Goal: Transaction & Acquisition: Purchase product/service

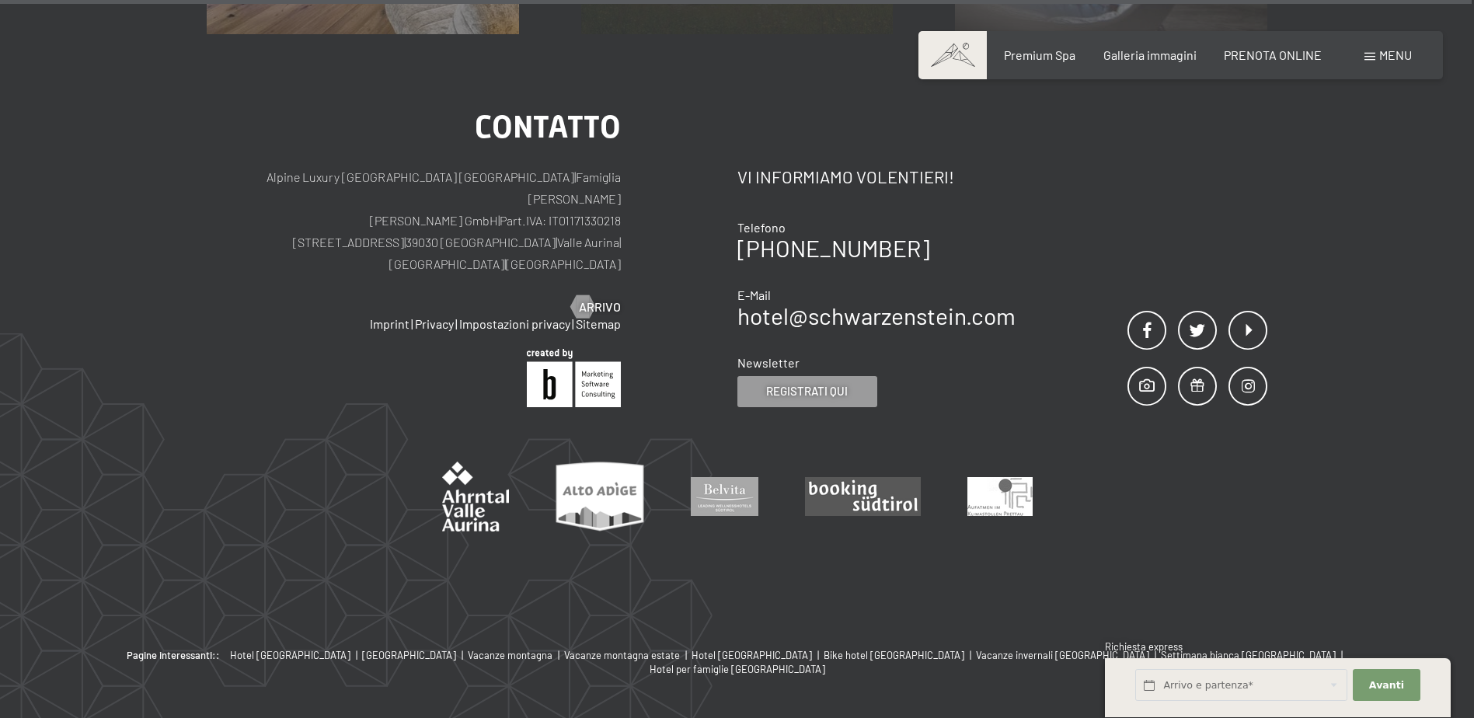
scroll to position [7883, 0]
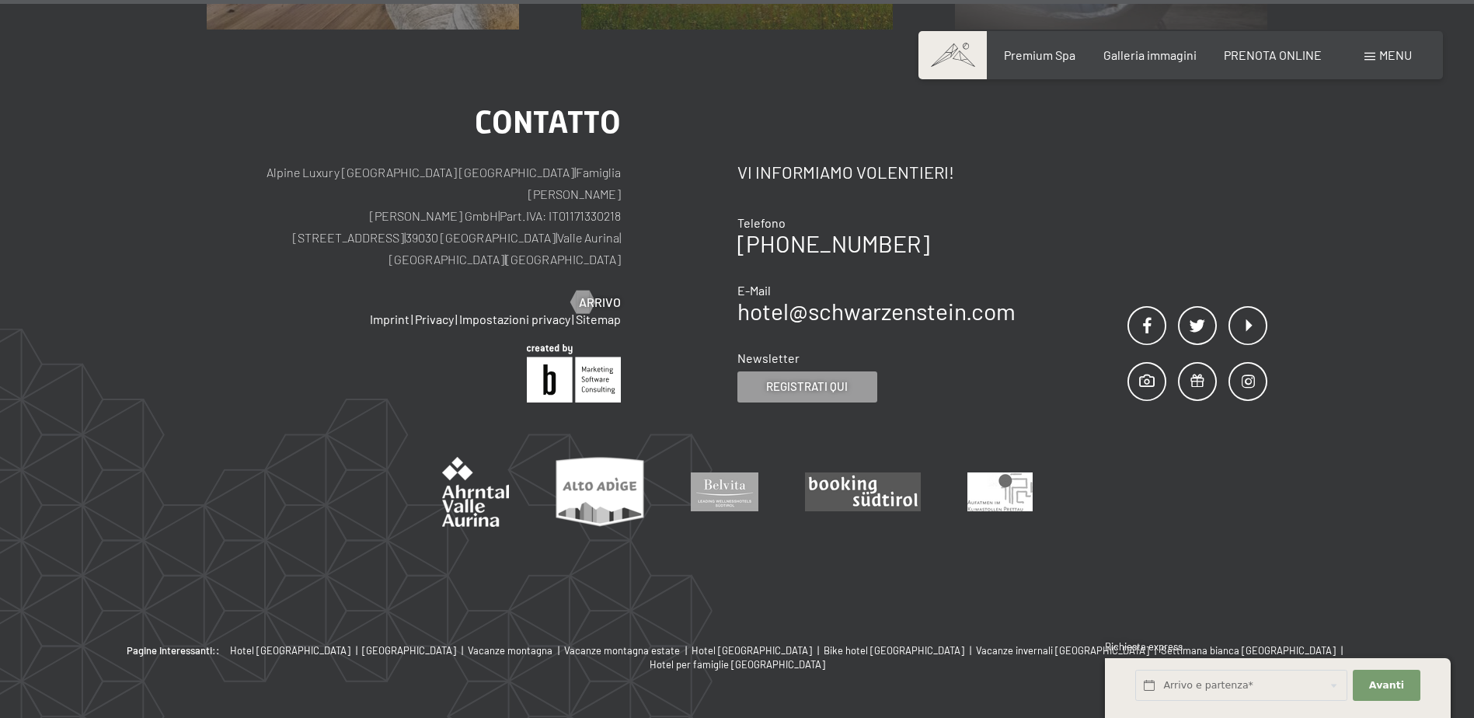
click at [1375, 51] on div "Menu" at bounding box center [1387, 55] width 47 height 17
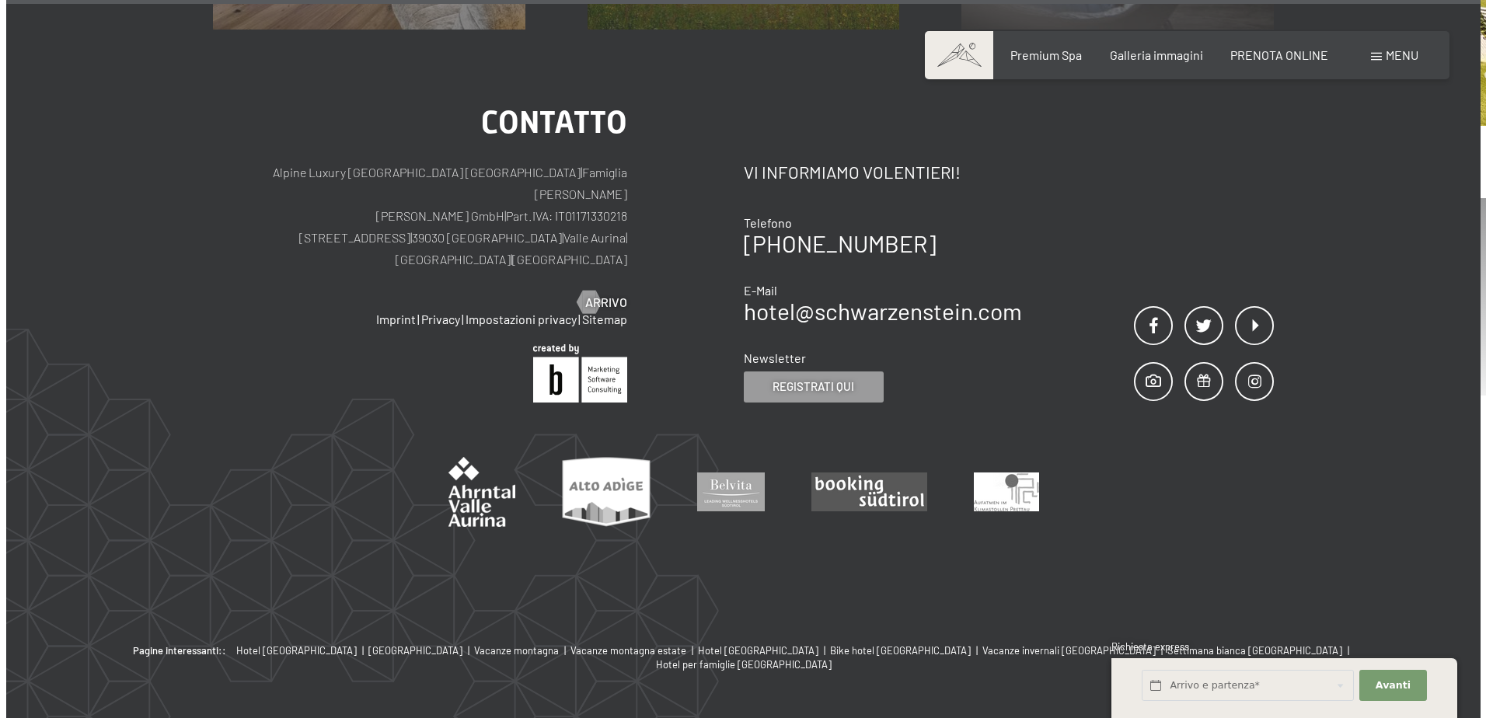
scroll to position [7917, 0]
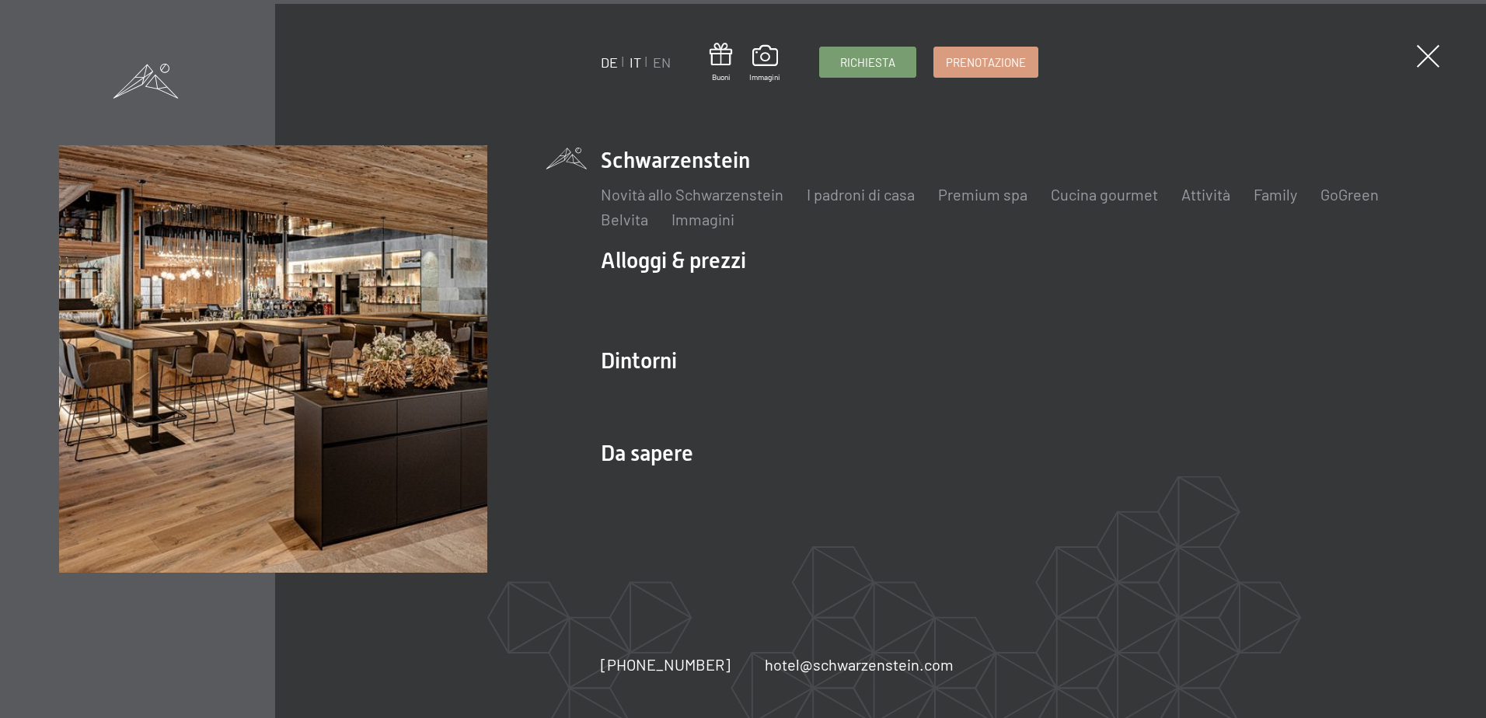
click at [618, 59] on link "DE" at bounding box center [609, 62] width 17 height 17
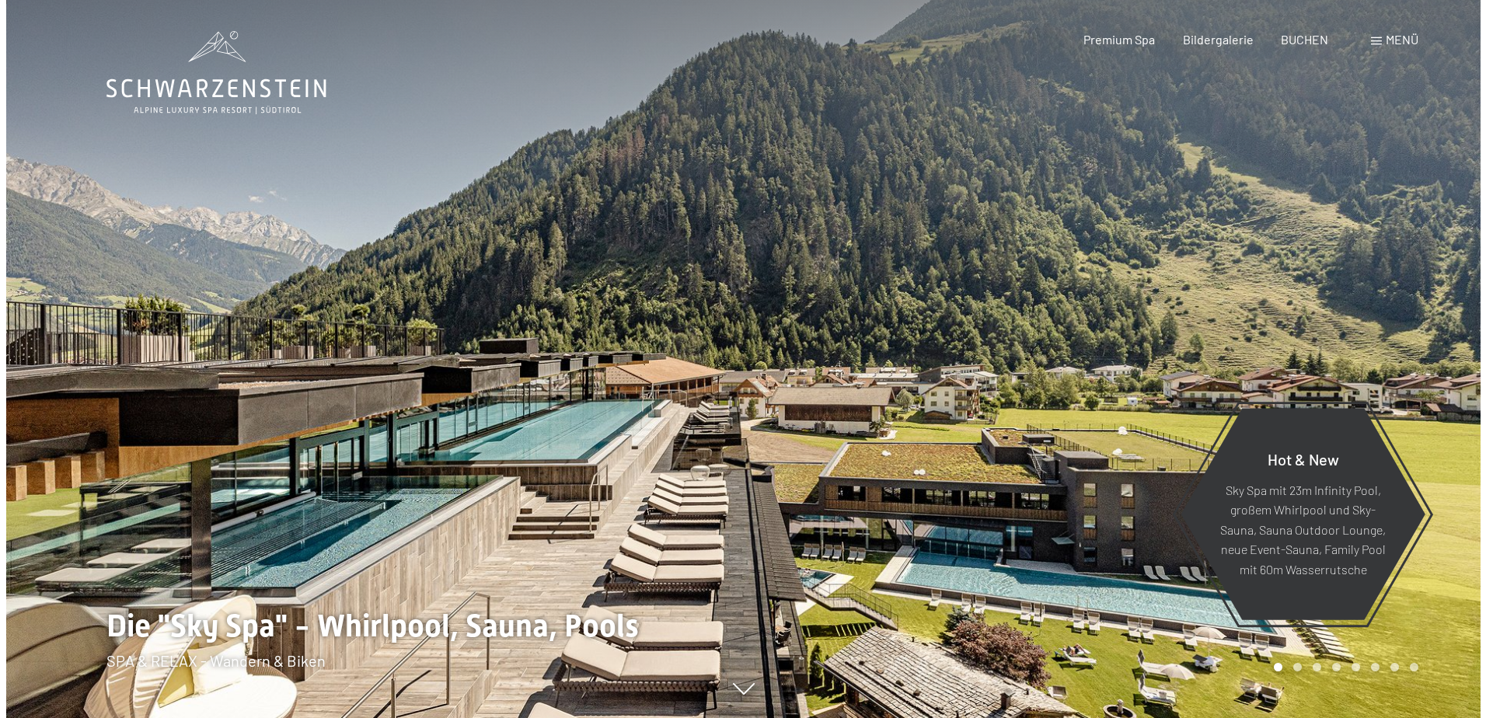
scroll to position [78, 0]
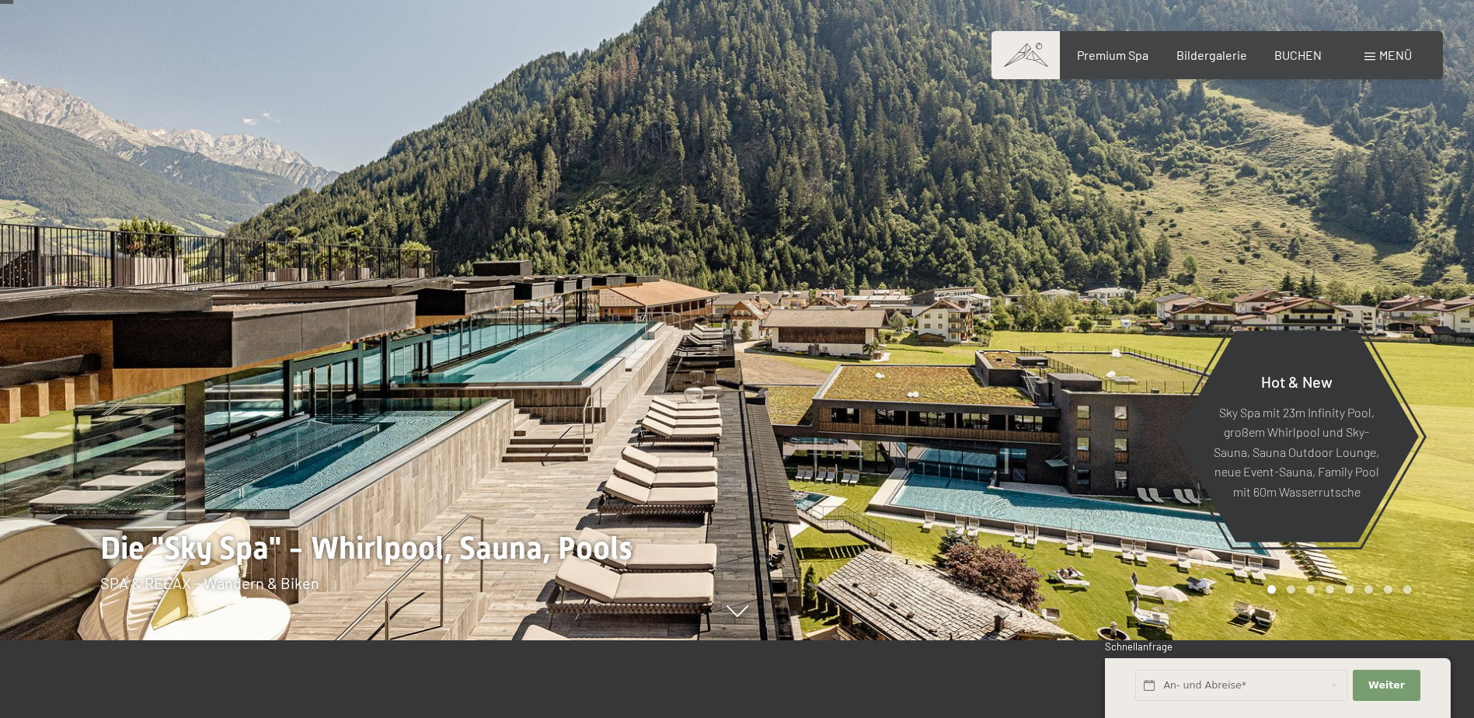
click at [1395, 48] on span "Menü" at bounding box center [1395, 54] width 33 height 15
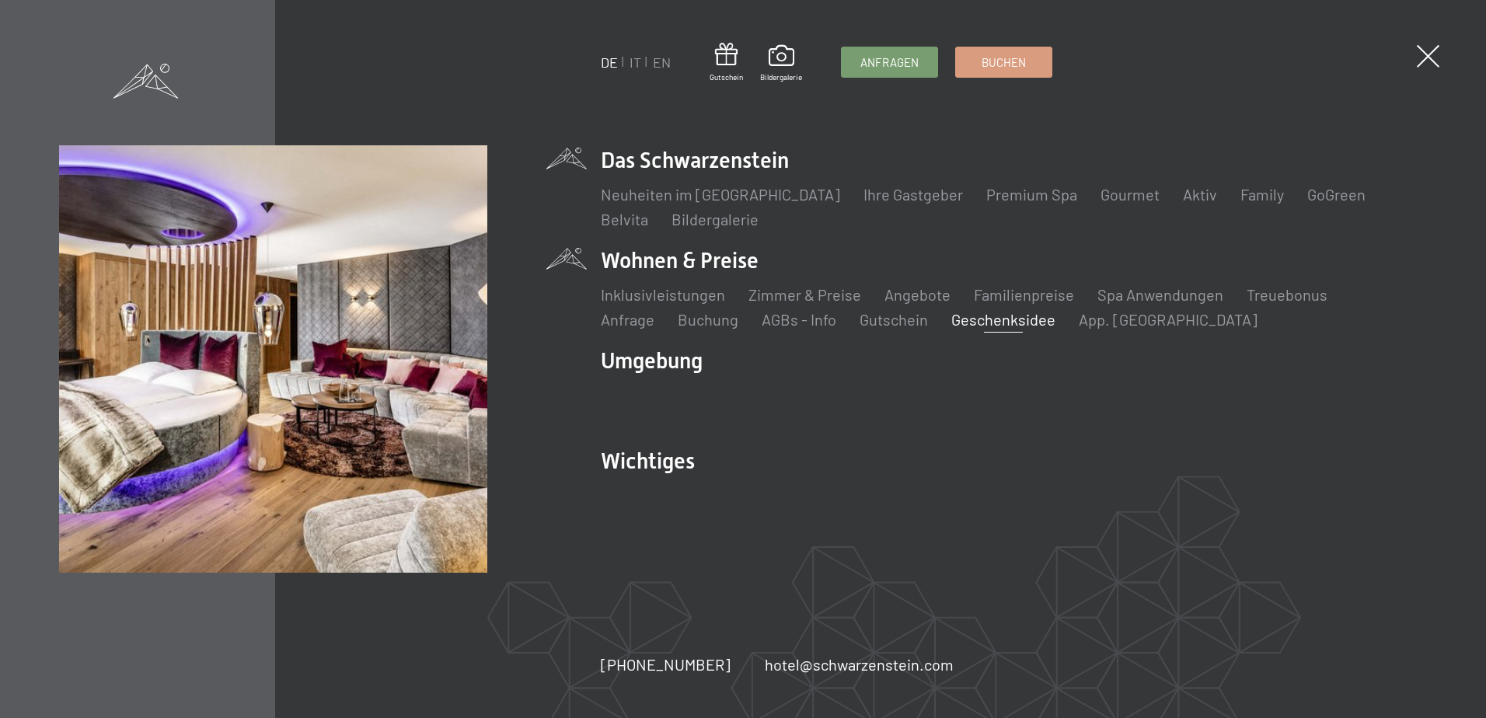
click at [951, 318] on link "Geschenksidee" at bounding box center [1003, 319] width 104 height 19
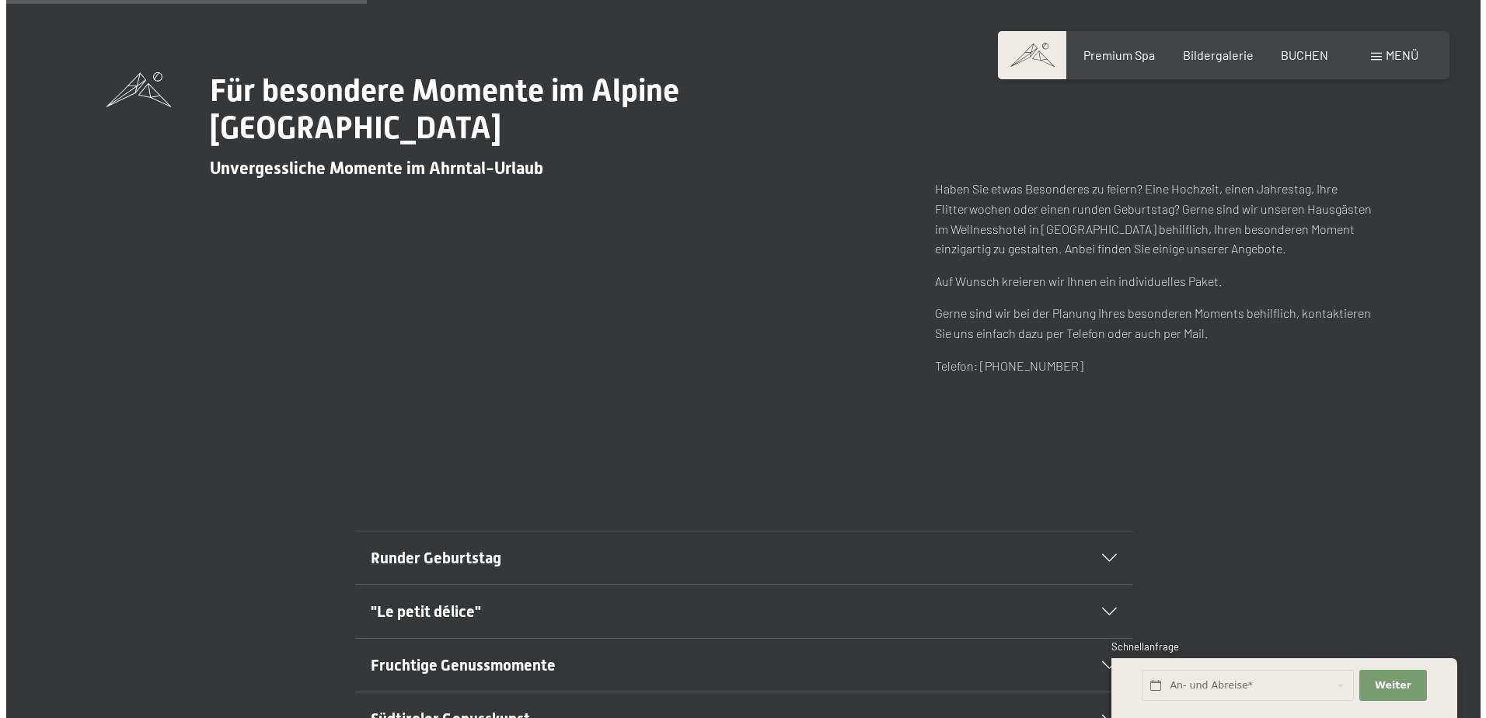
scroll to position [78, 0]
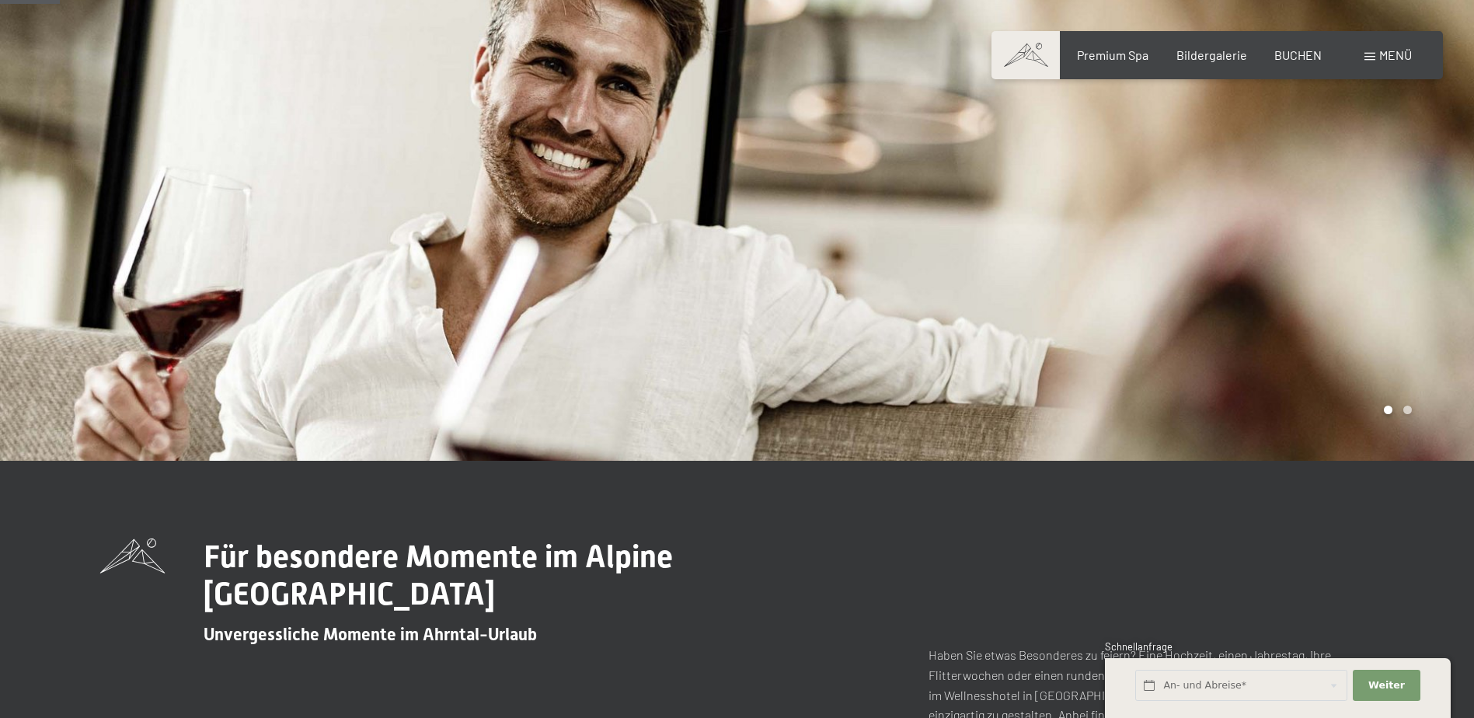
click at [1379, 56] on span "Menü" at bounding box center [1395, 54] width 33 height 15
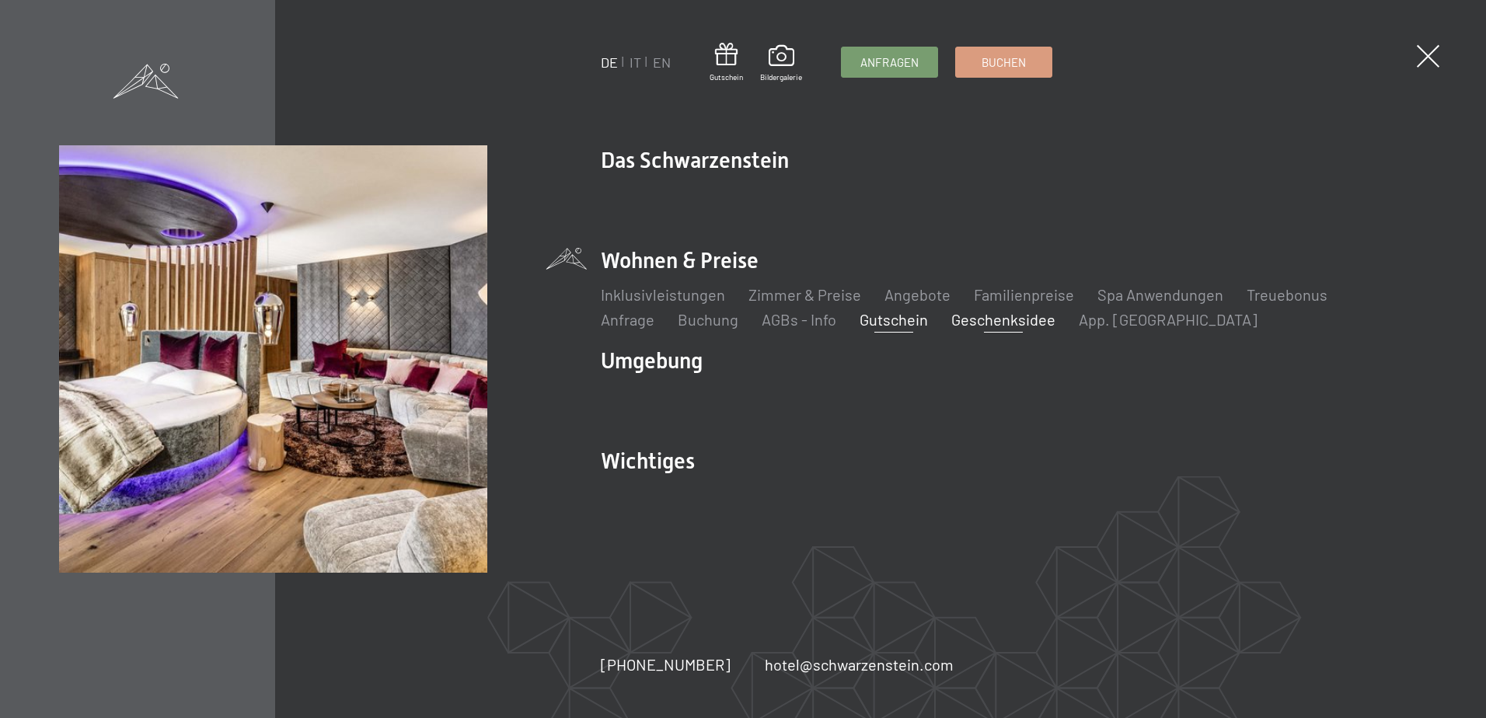
click at [859, 315] on link "Gutschein" at bounding box center [893, 319] width 68 height 19
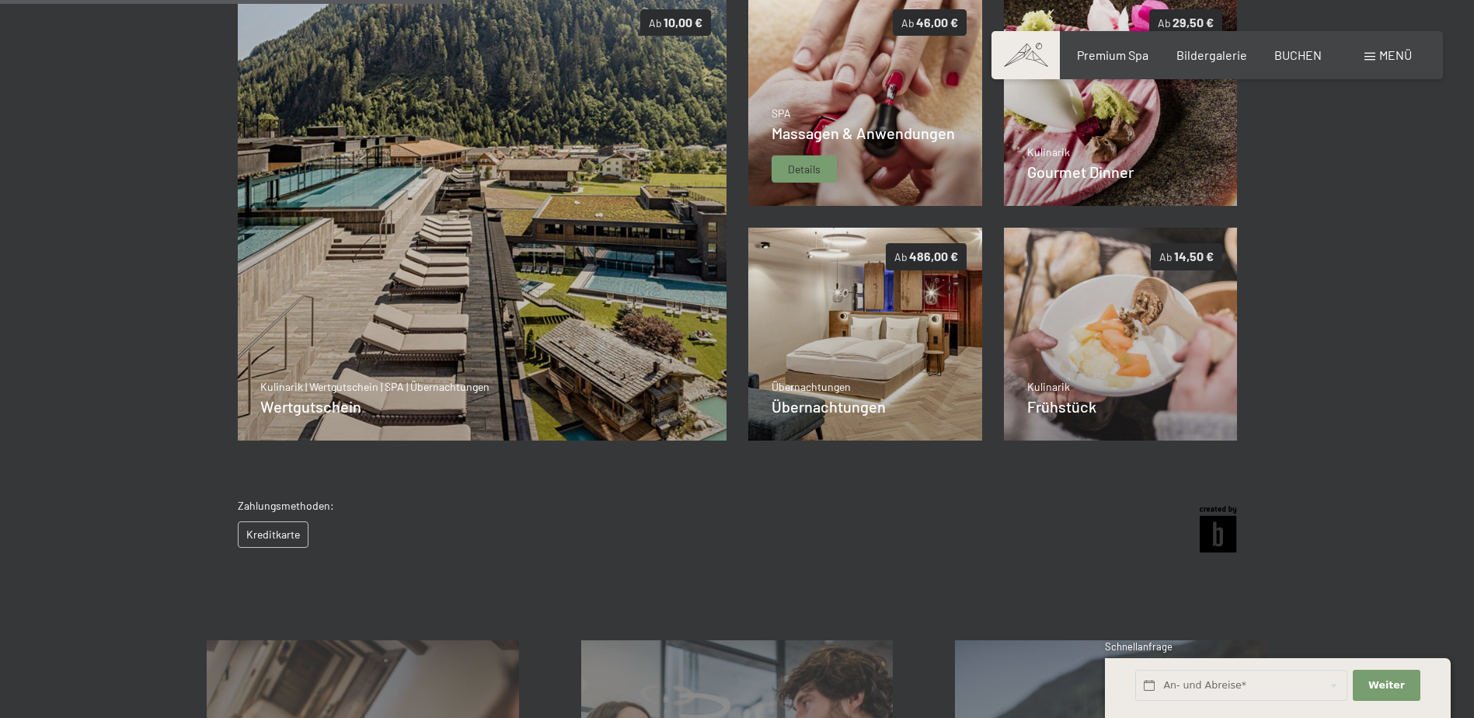
scroll to position [381, 0]
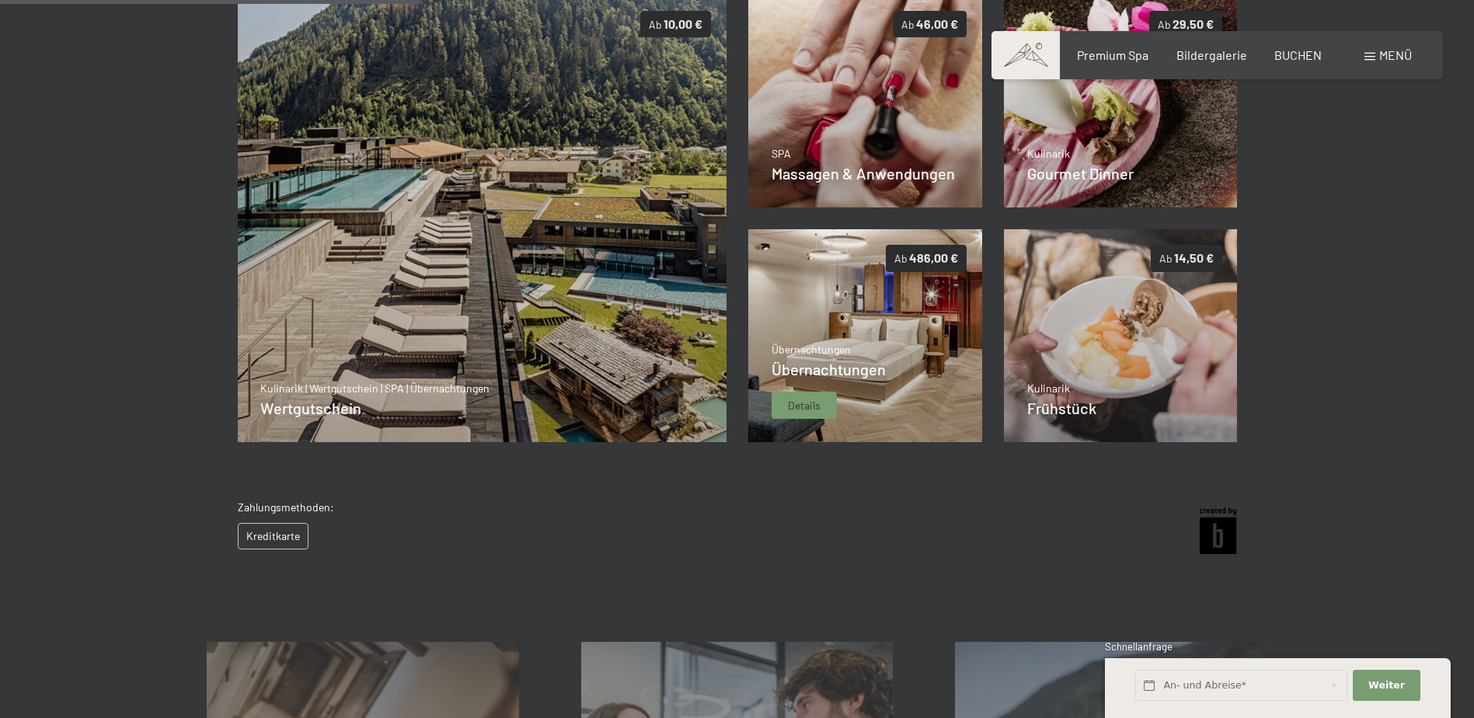
click at [793, 412] on span "Details" at bounding box center [804, 406] width 33 height 16
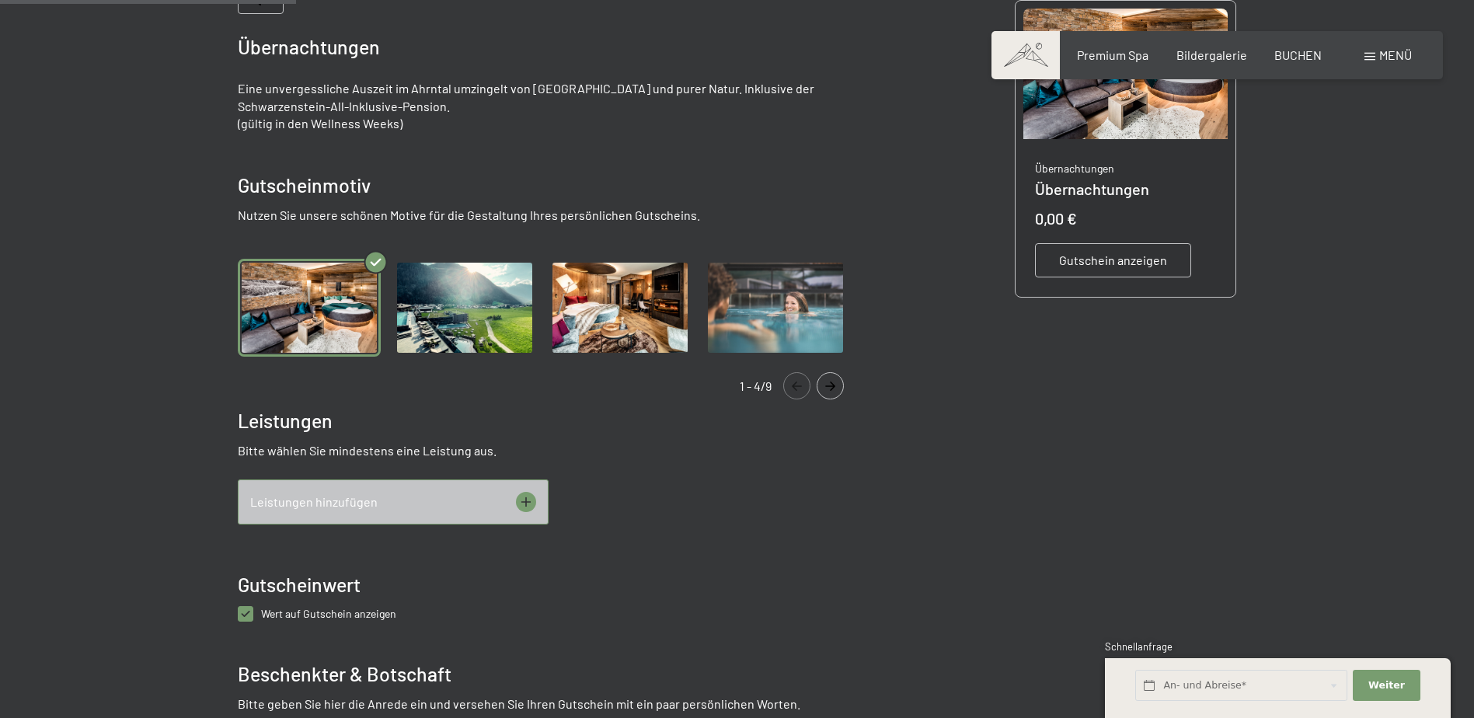
click at [522, 494] on icon at bounding box center [526, 502] width 20 height 20
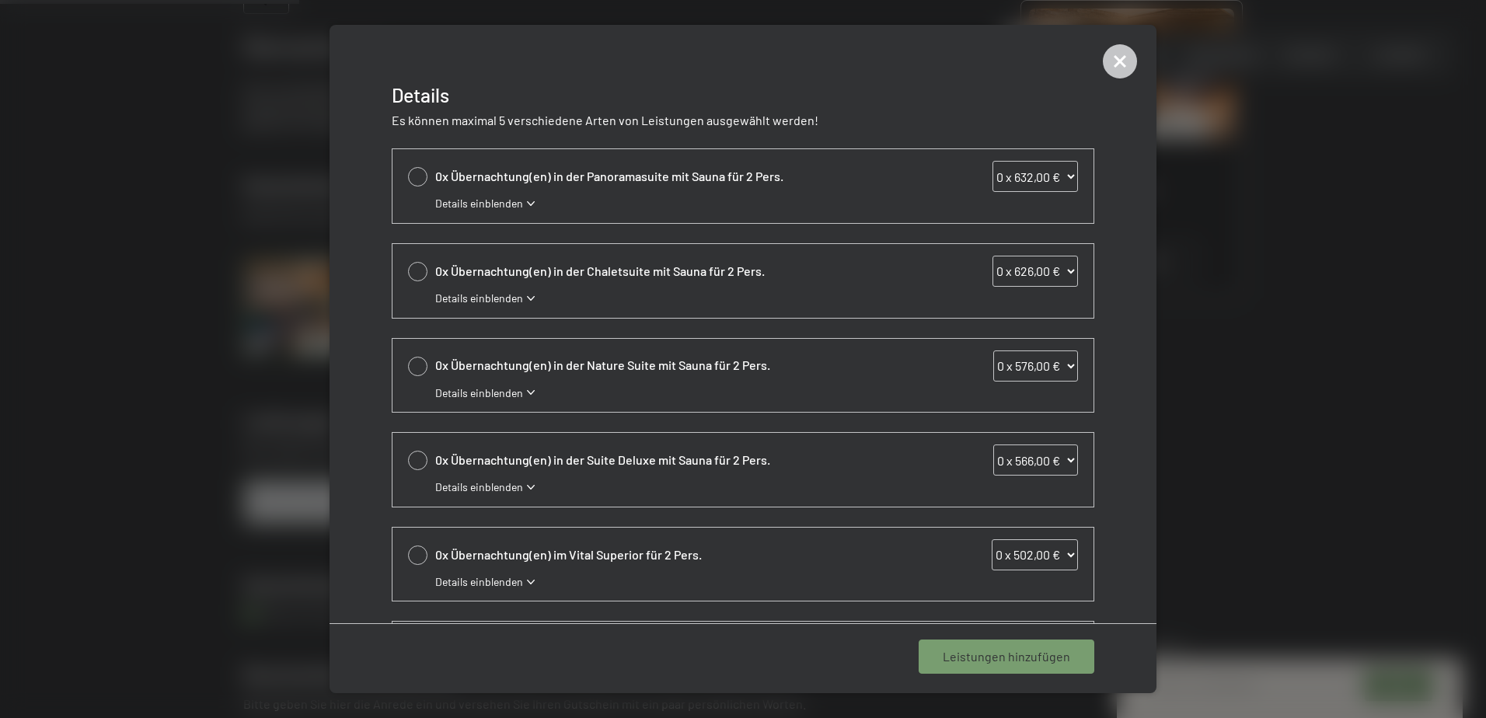
click at [512, 486] on span "Details einblenden" at bounding box center [479, 487] width 88 height 16
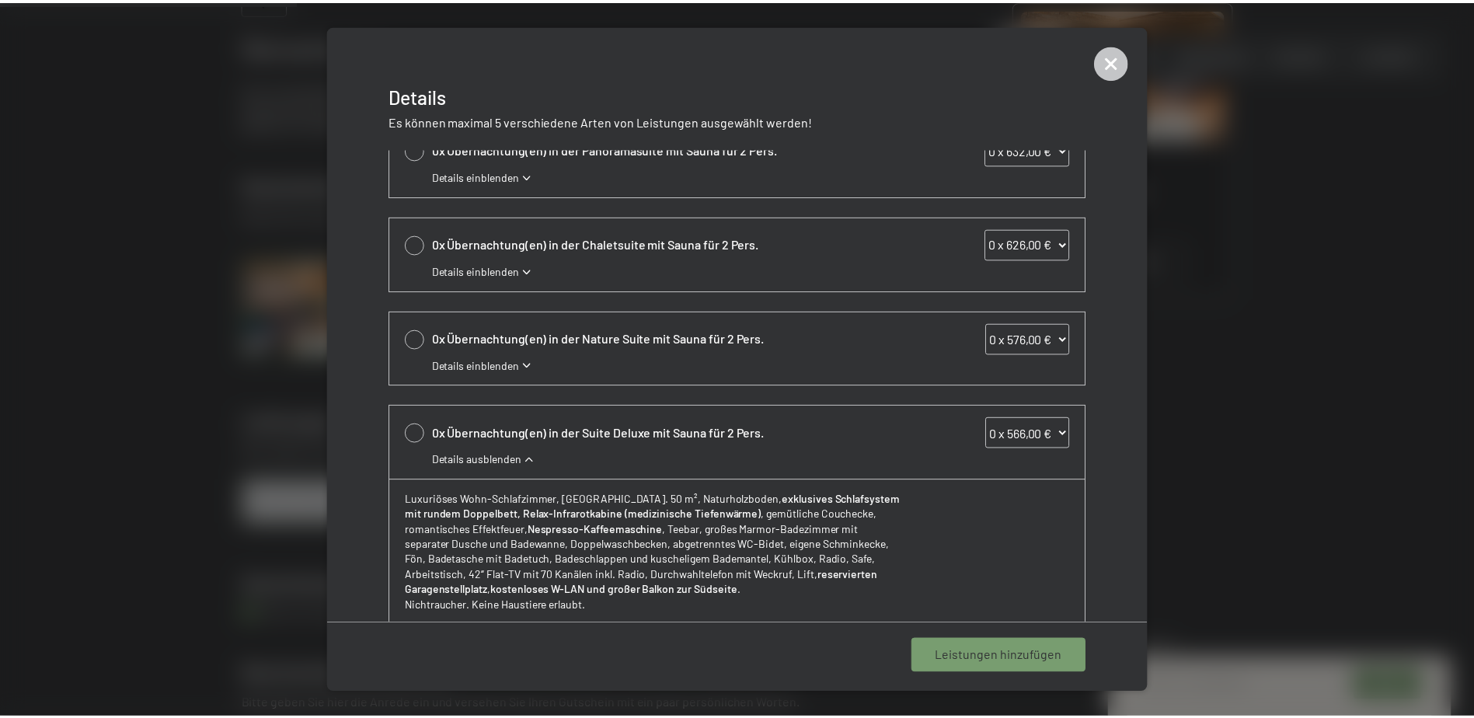
scroll to position [0, 0]
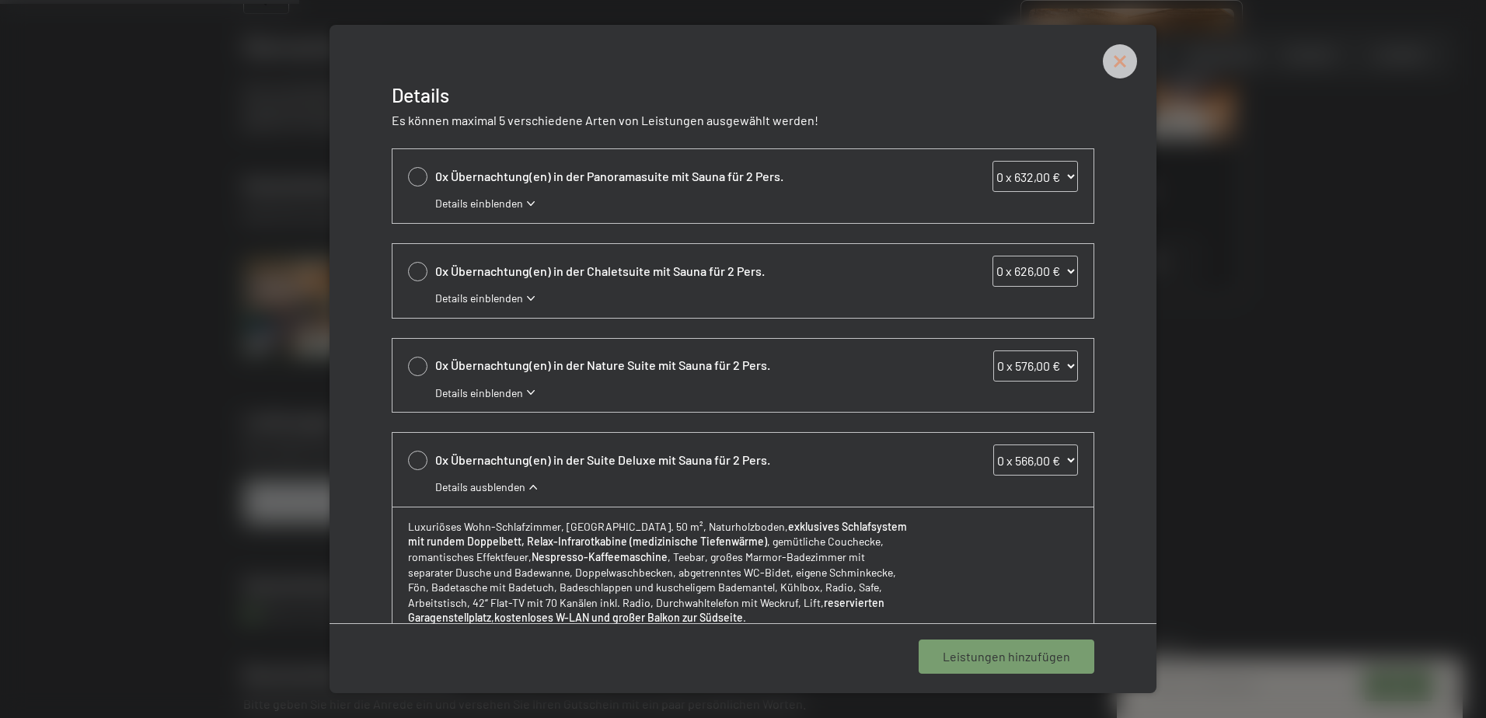
click at [1125, 71] on icon at bounding box center [1120, 61] width 34 height 34
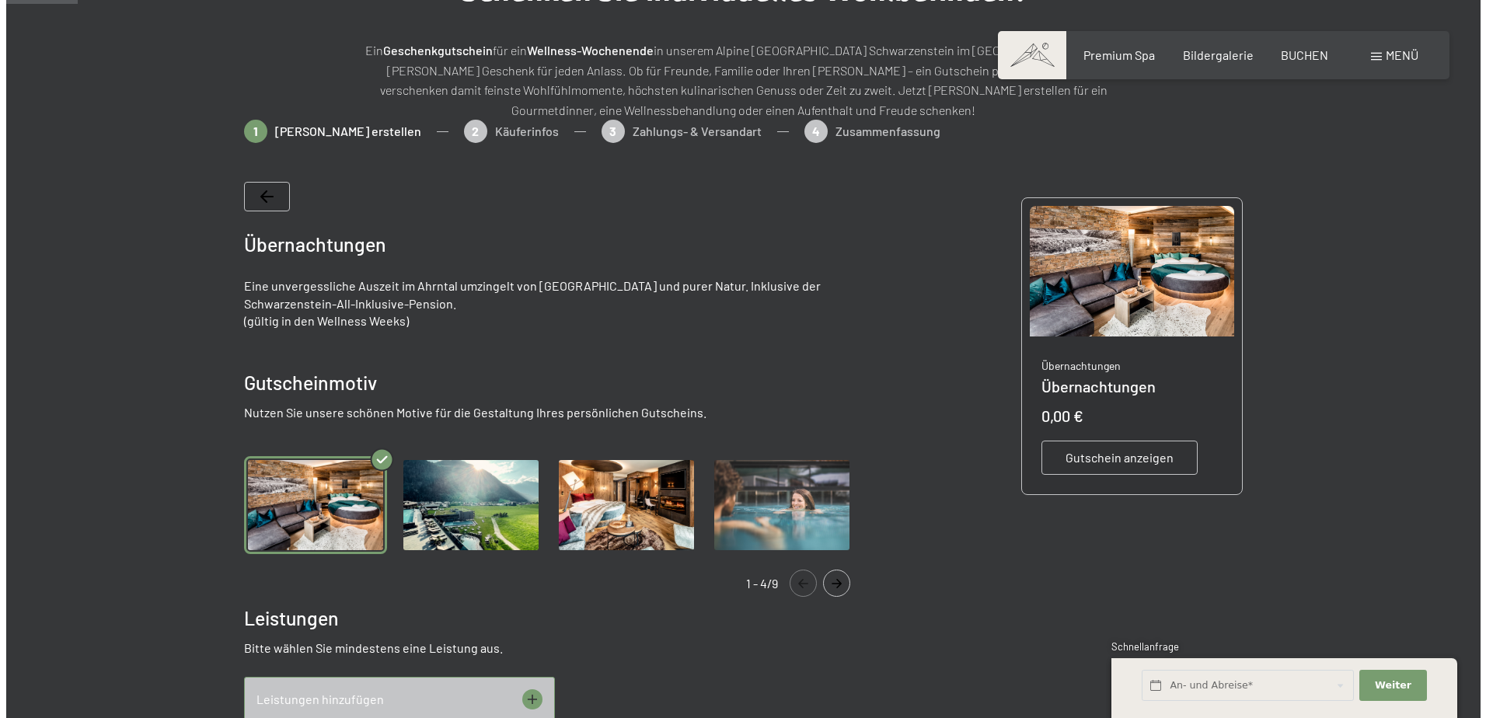
scroll to position [70, 0]
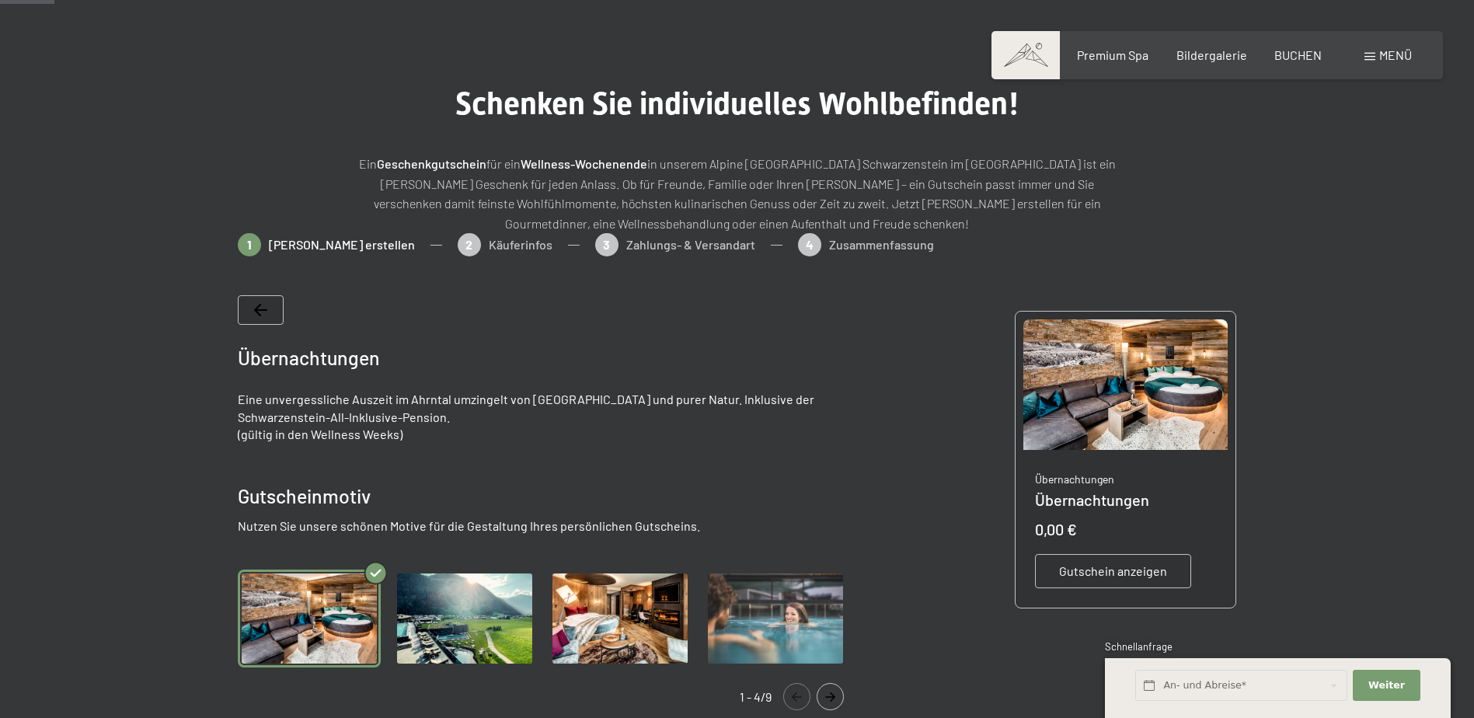
click at [1374, 51] on div "Menü" at bounding box center [1387, 55] width 47 height 17
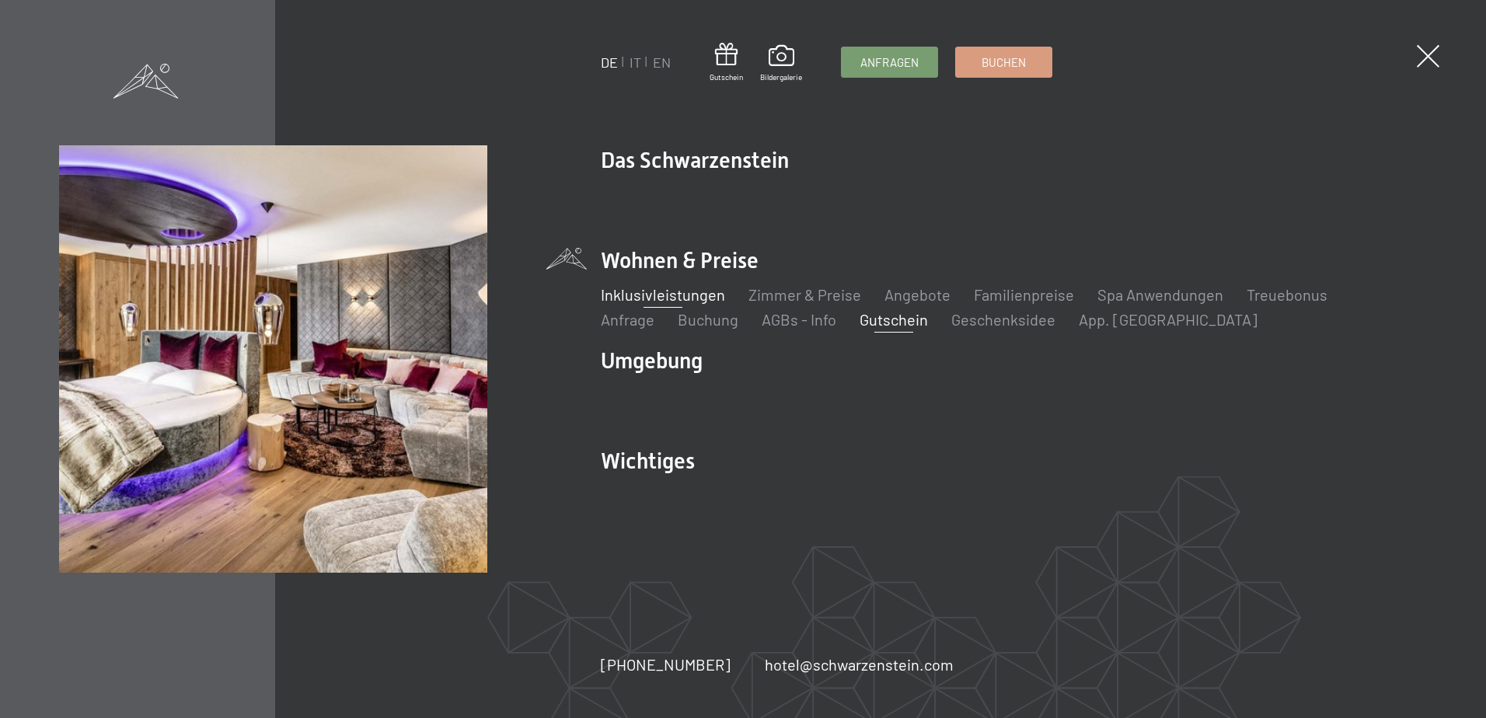
click at [646, 290] on link "Inklusivleistungen" at bounding box center [663, 294] width 124 height 19
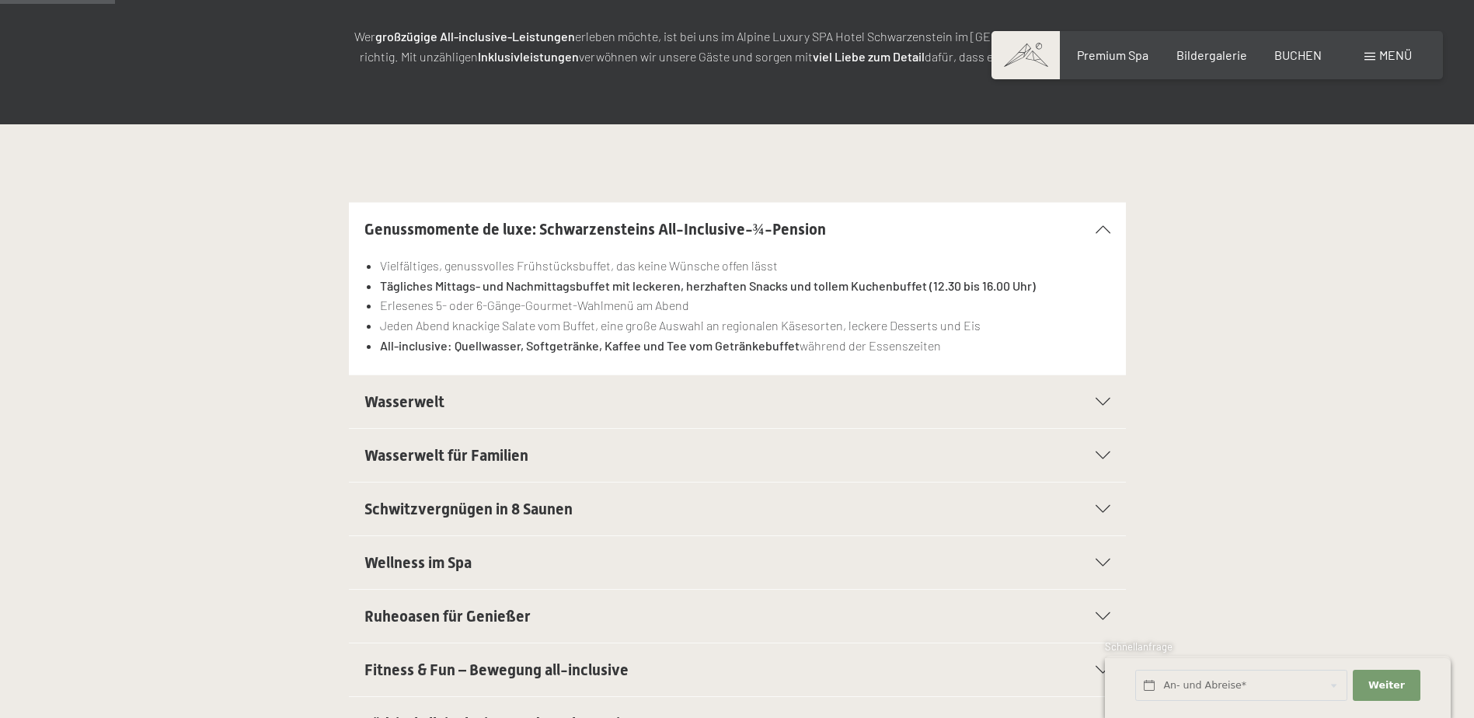
scroll to position [311, 0]
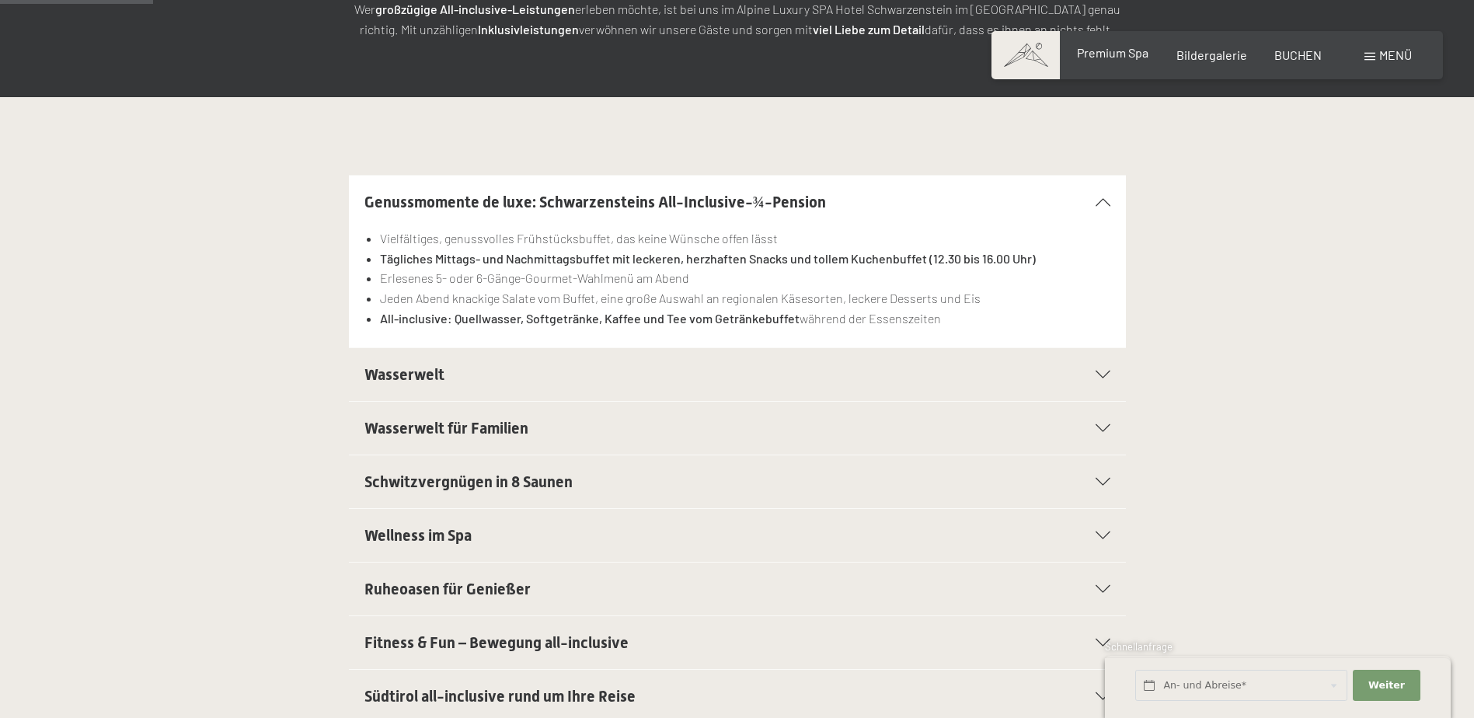
click at [1143, 49] on span "Premium Spa" at bounding box center [1112, 52] width 71 height 15
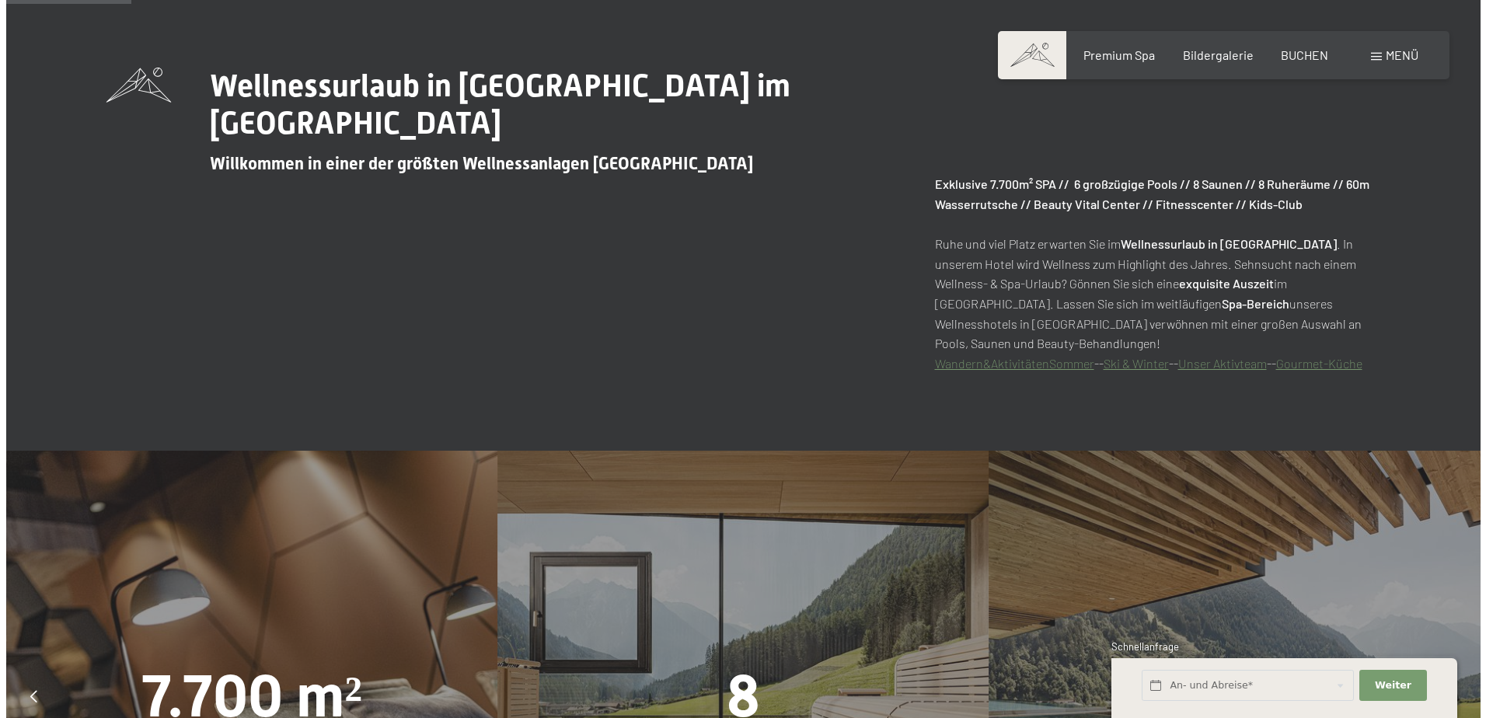
scroll to position [1010, 0]
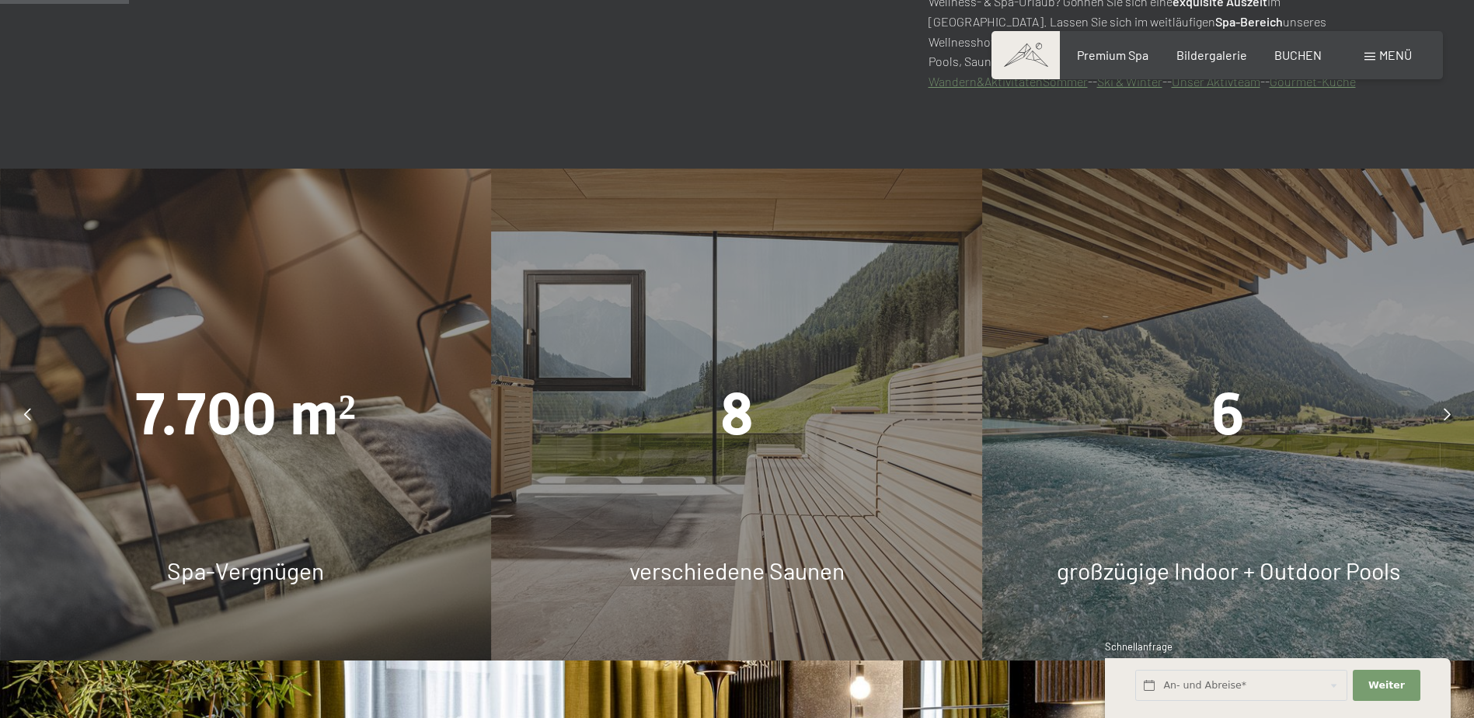
click at [1399, 54] on span "Menü" at bounding box center [1395, 54] width 33 height 15
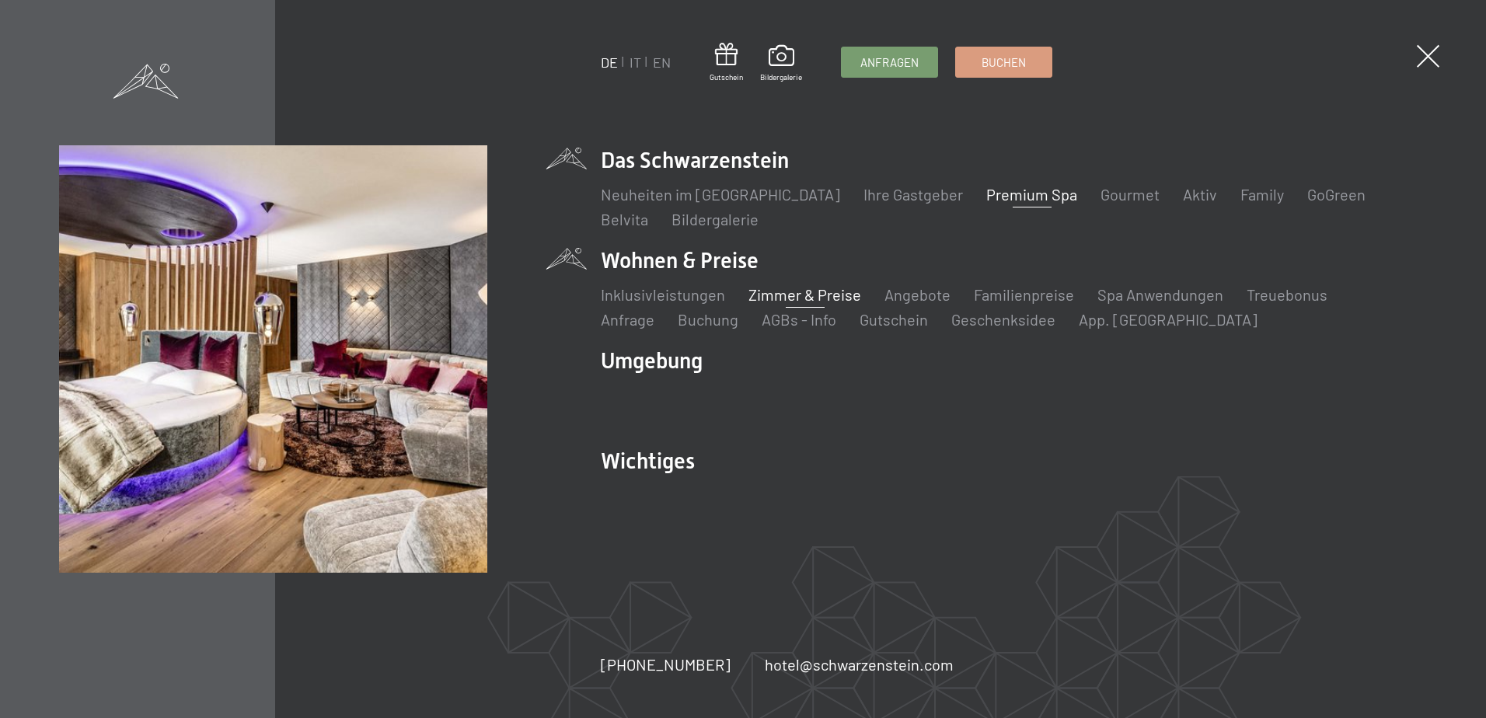
click at [789, 293] on link "Zimmer & Preise" at bounding box center [804, 294] width 113 height 19
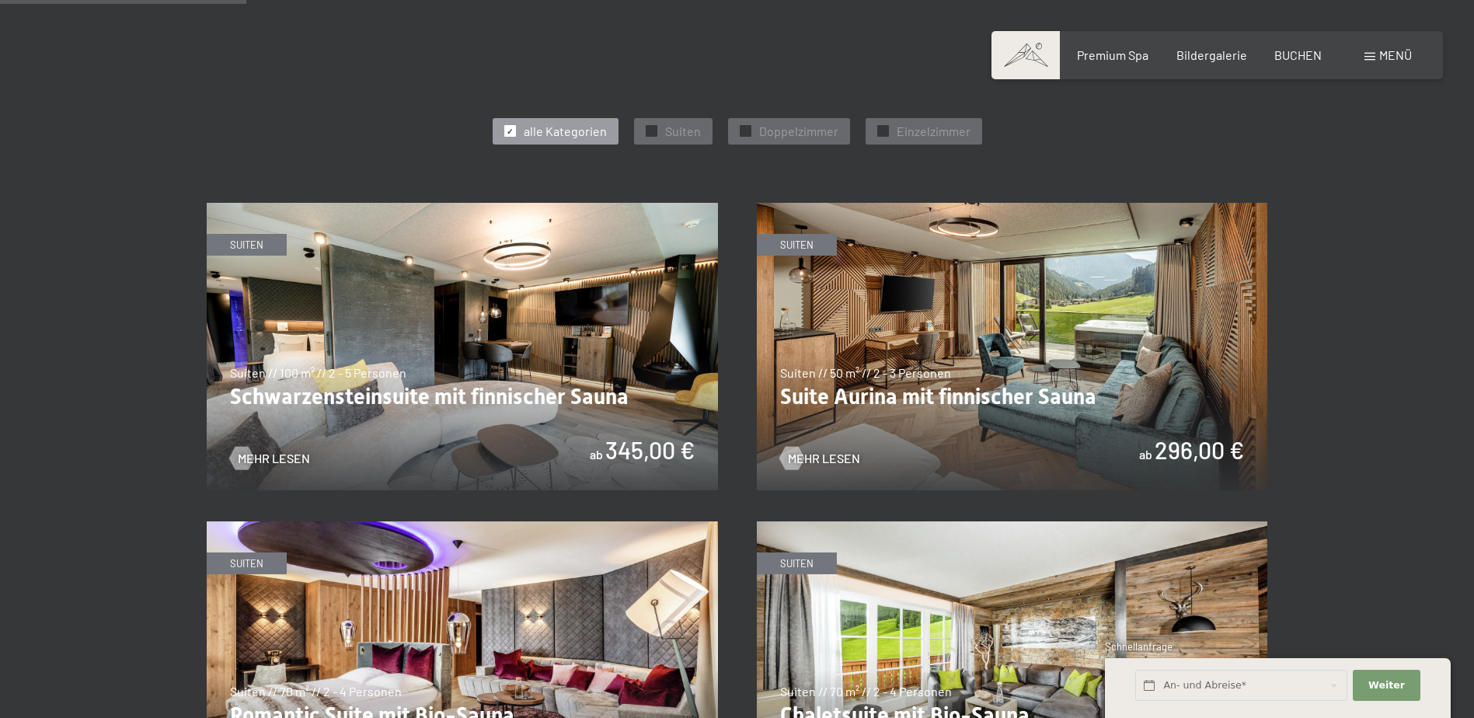
scroll to position [855, 0]
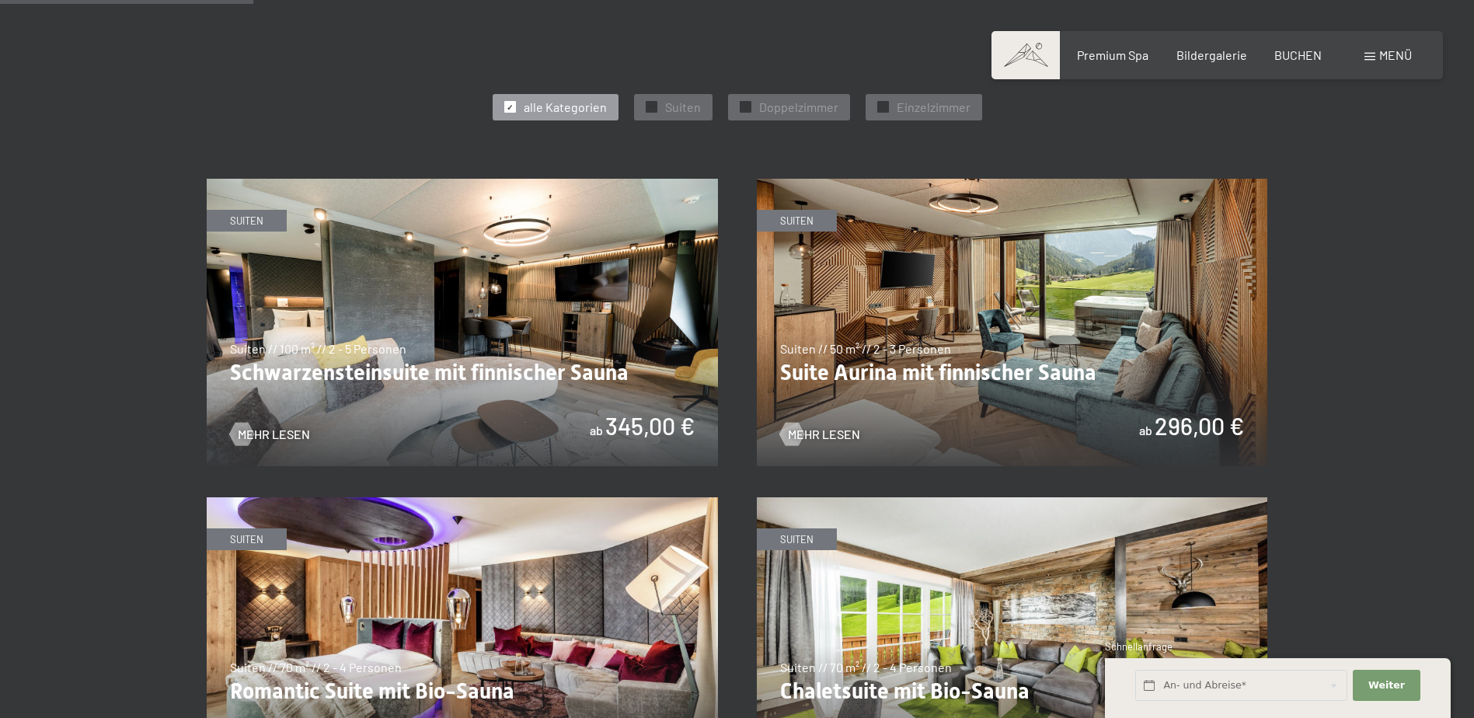
click at [479, 274] on img at bounding box center [462, 322] width 511 height 287
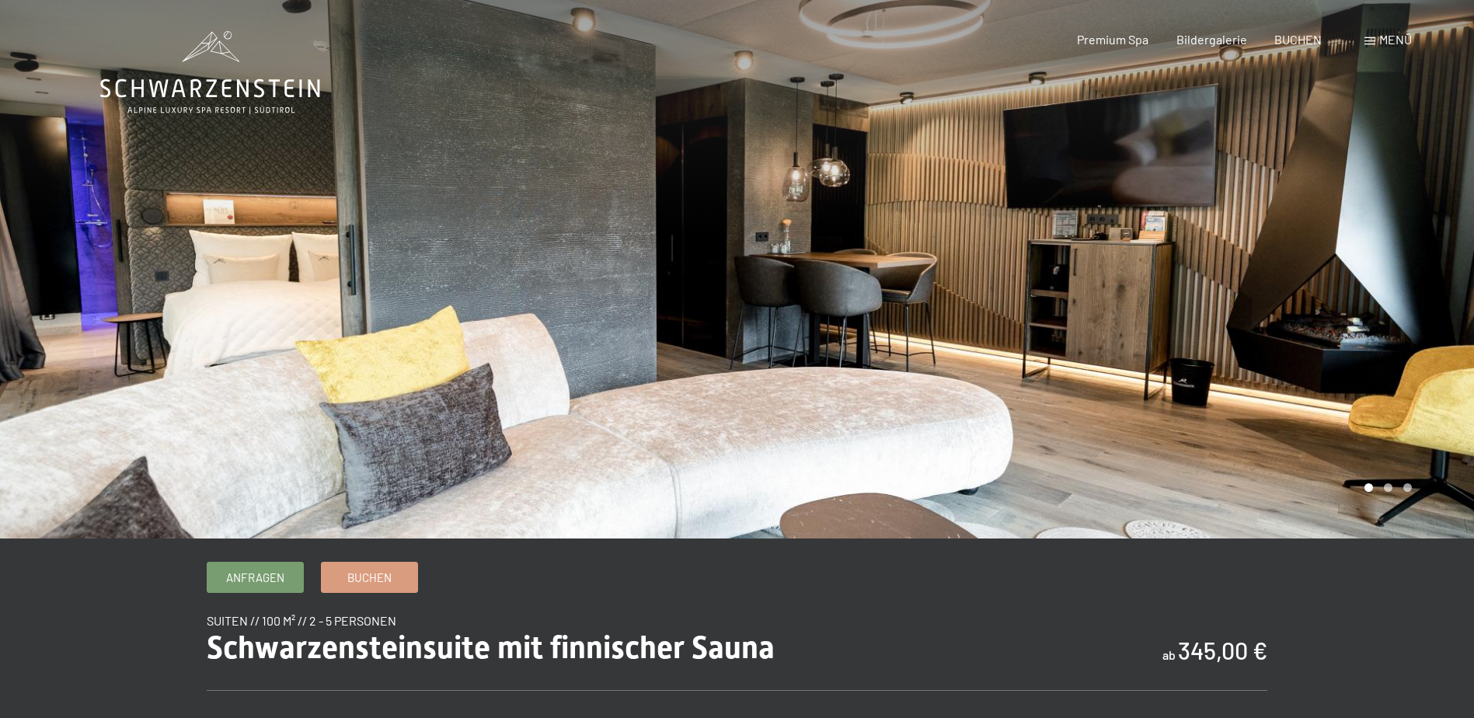
click at [1339, 274] on div at bounding box center [1105, 269] width 737 height 538
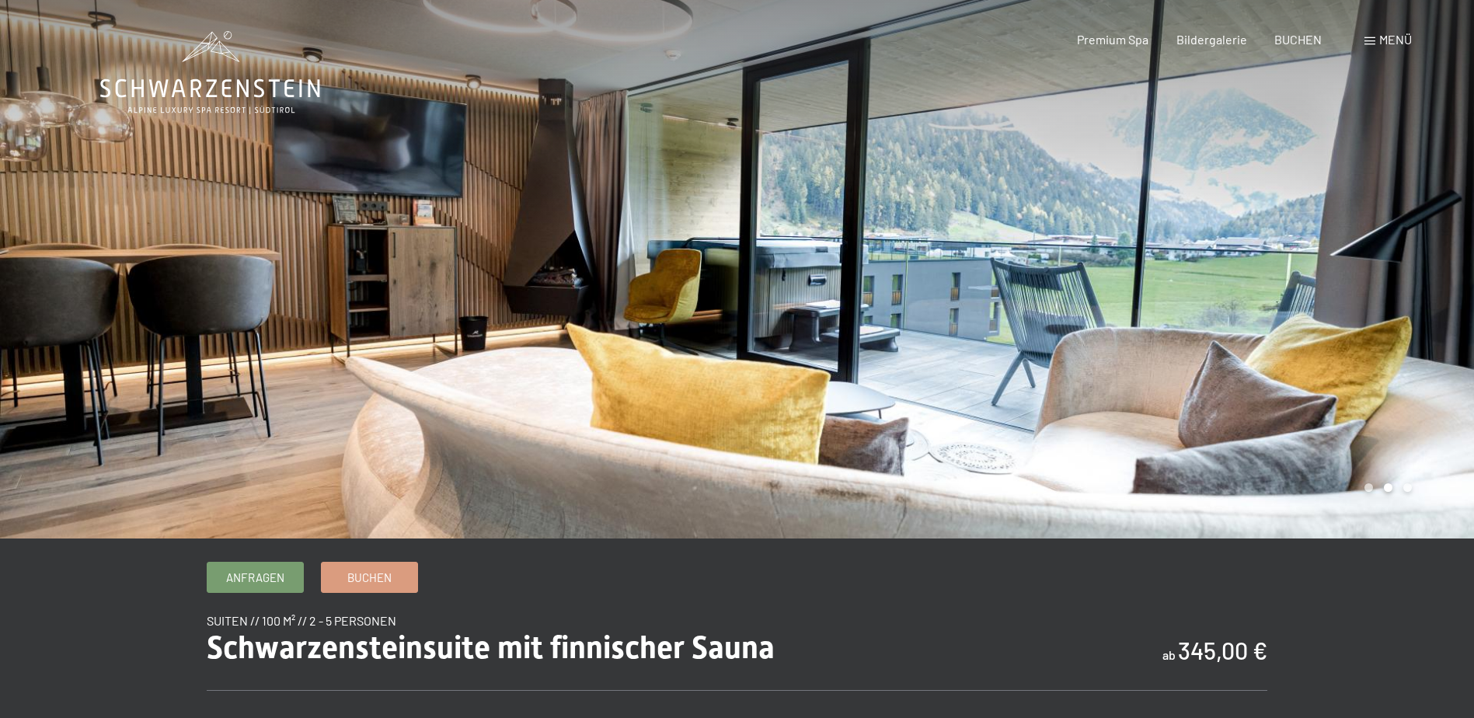
click at [1339, 274] on div at bounding box center [1105, 269] width 737 height 538
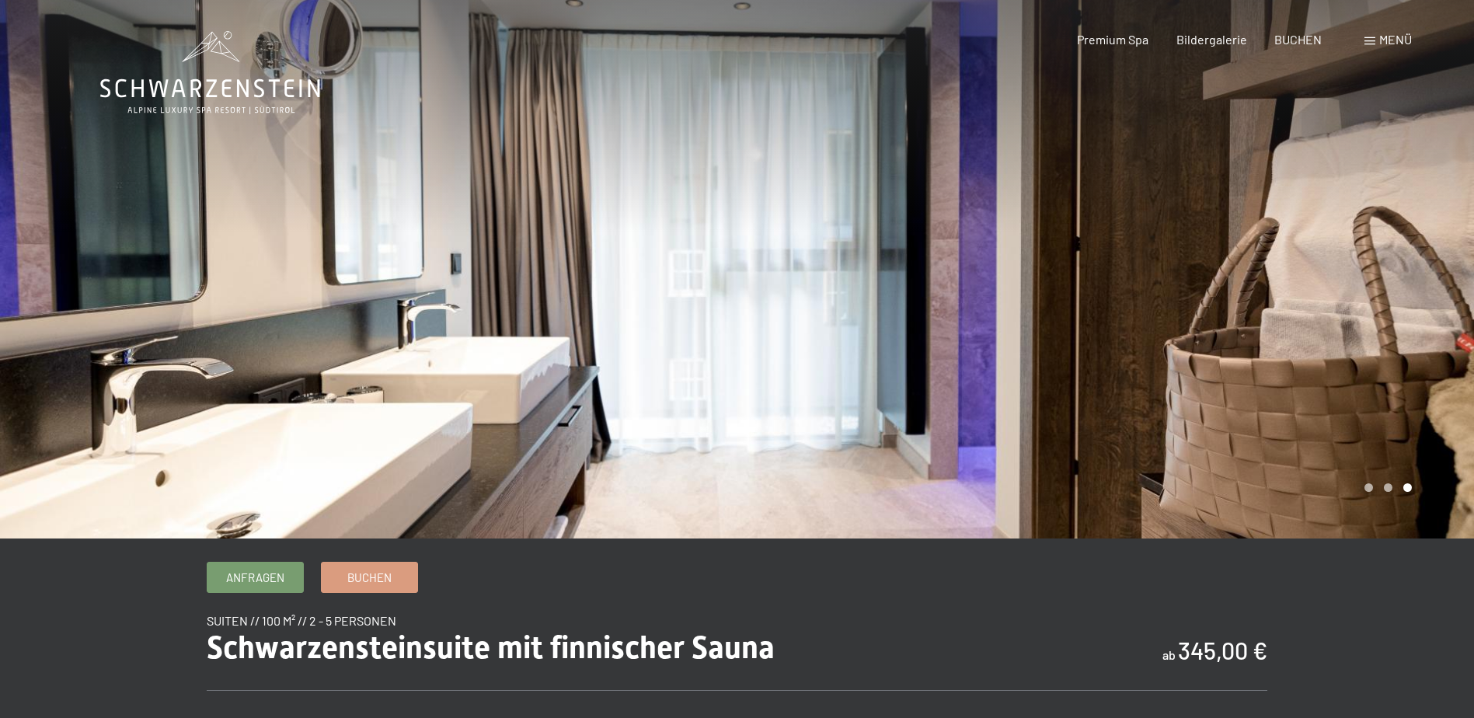
click at [1339, 274] on div at bounding box center [1105, 269] width 737 height 538
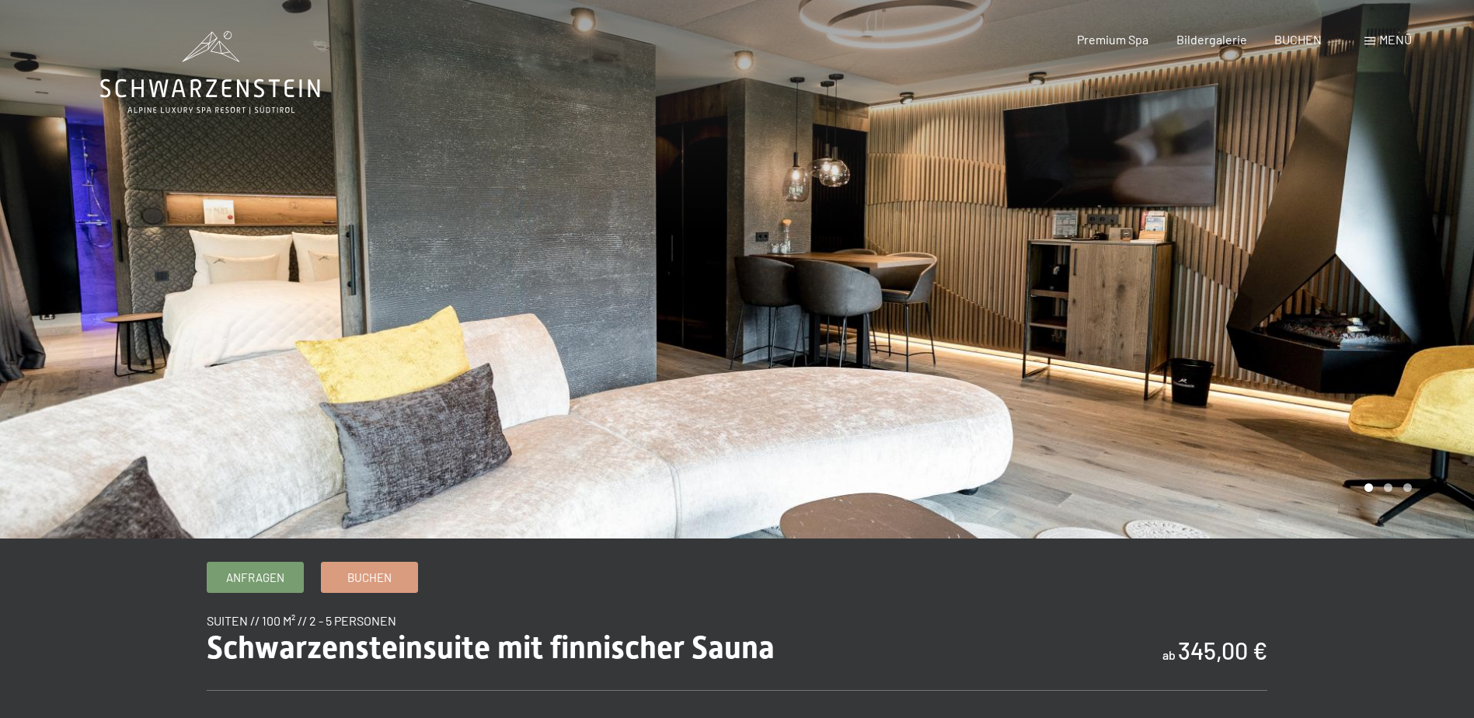
click at [1339, 274] on div at bounding box center [1105, 269] width 737 height 538
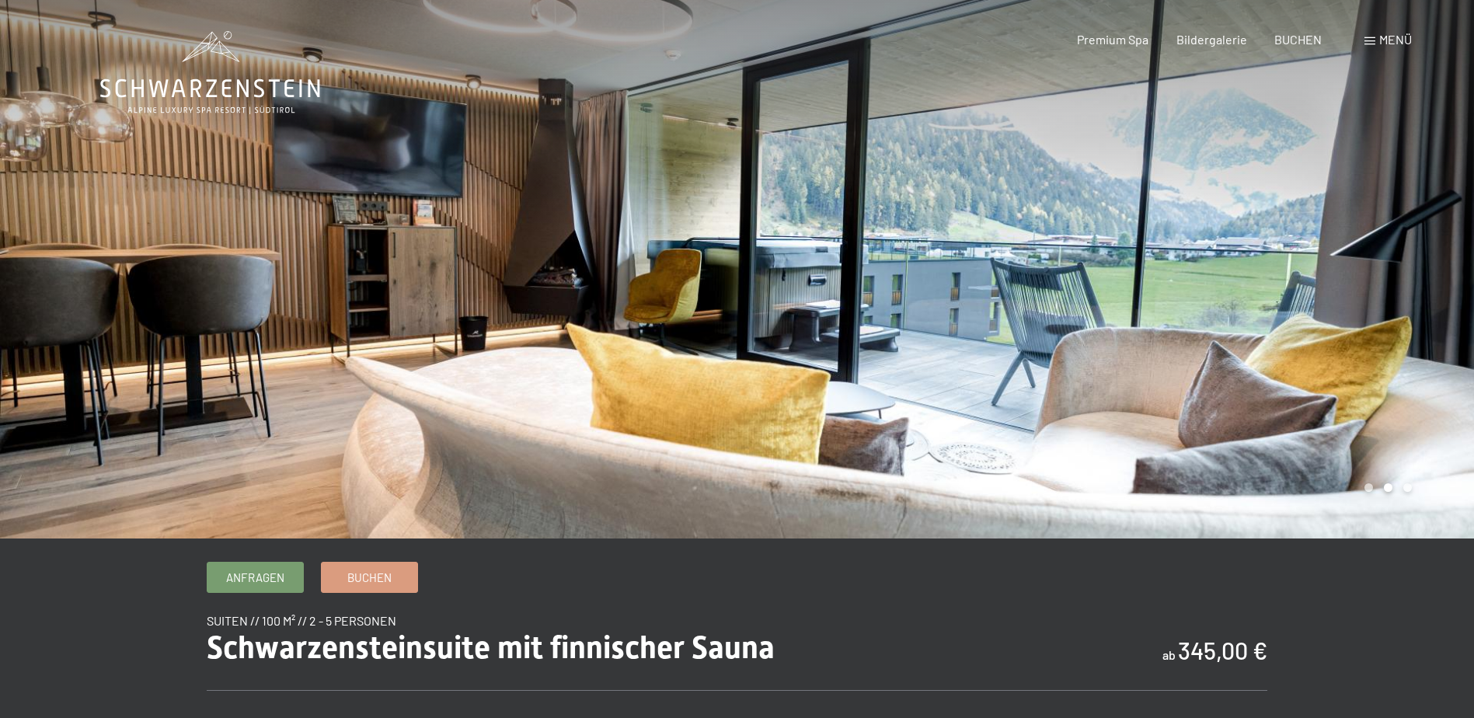
click at [1385, 32] on div "Menü" at bounding box center [1387, 39] width 47 height 17
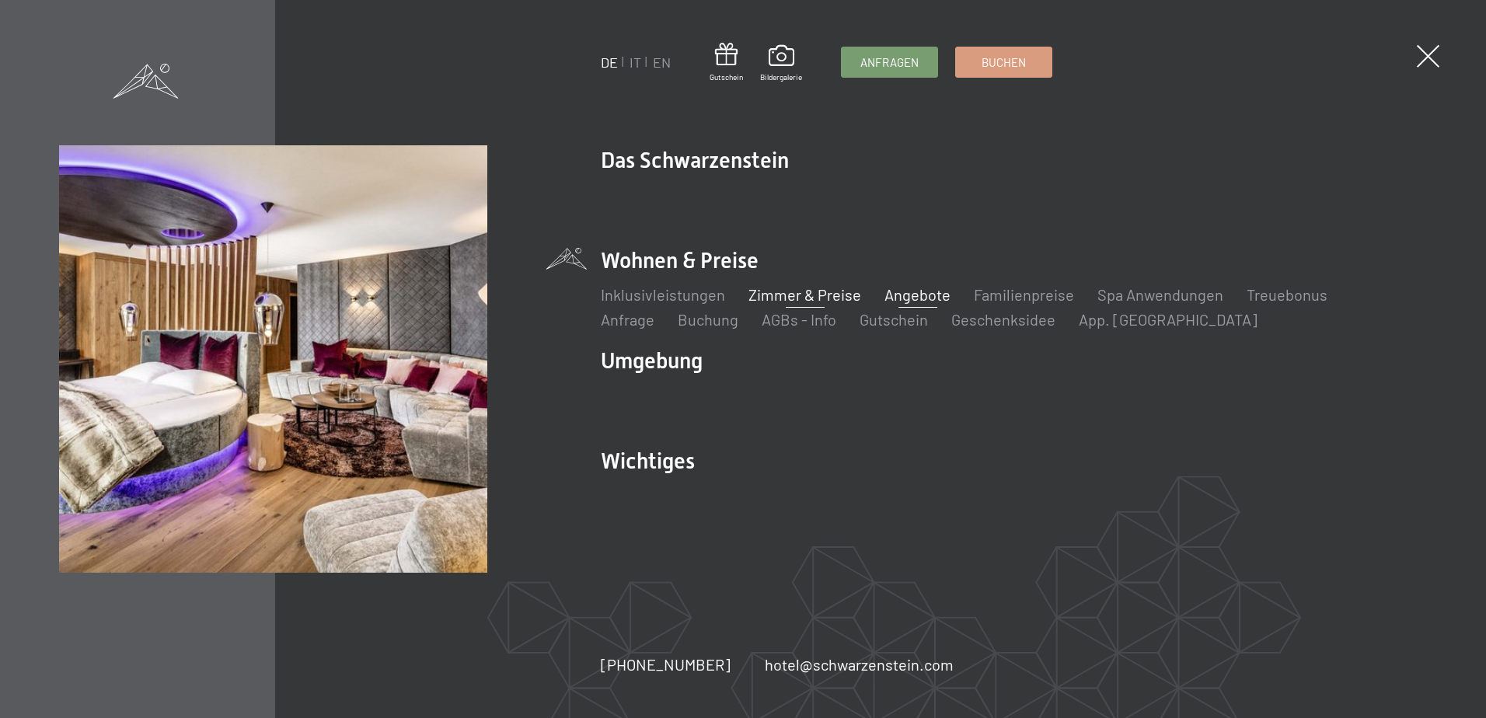
click at [932, 301] on link "Angebote" at bounding box center [917, 294] width 66 height 19
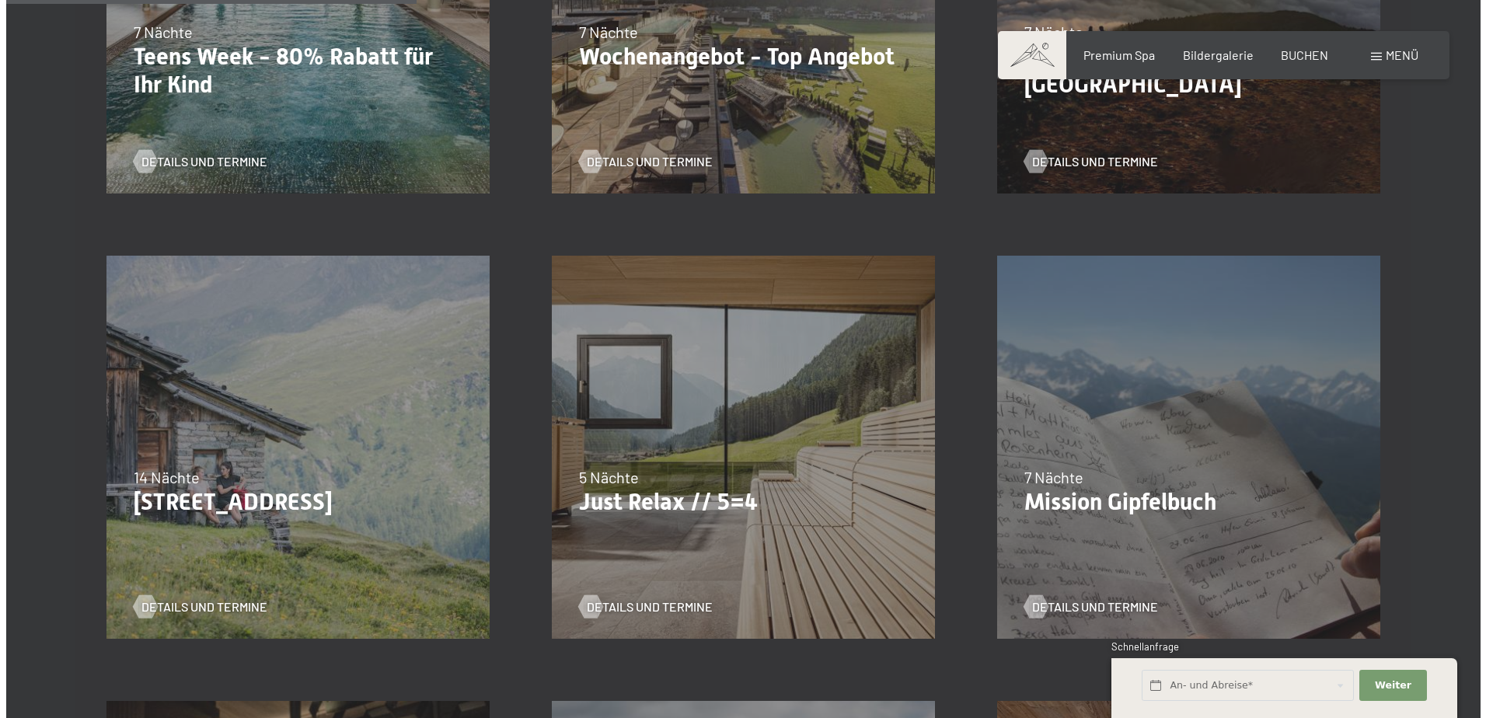
scroll to position [932, 0]
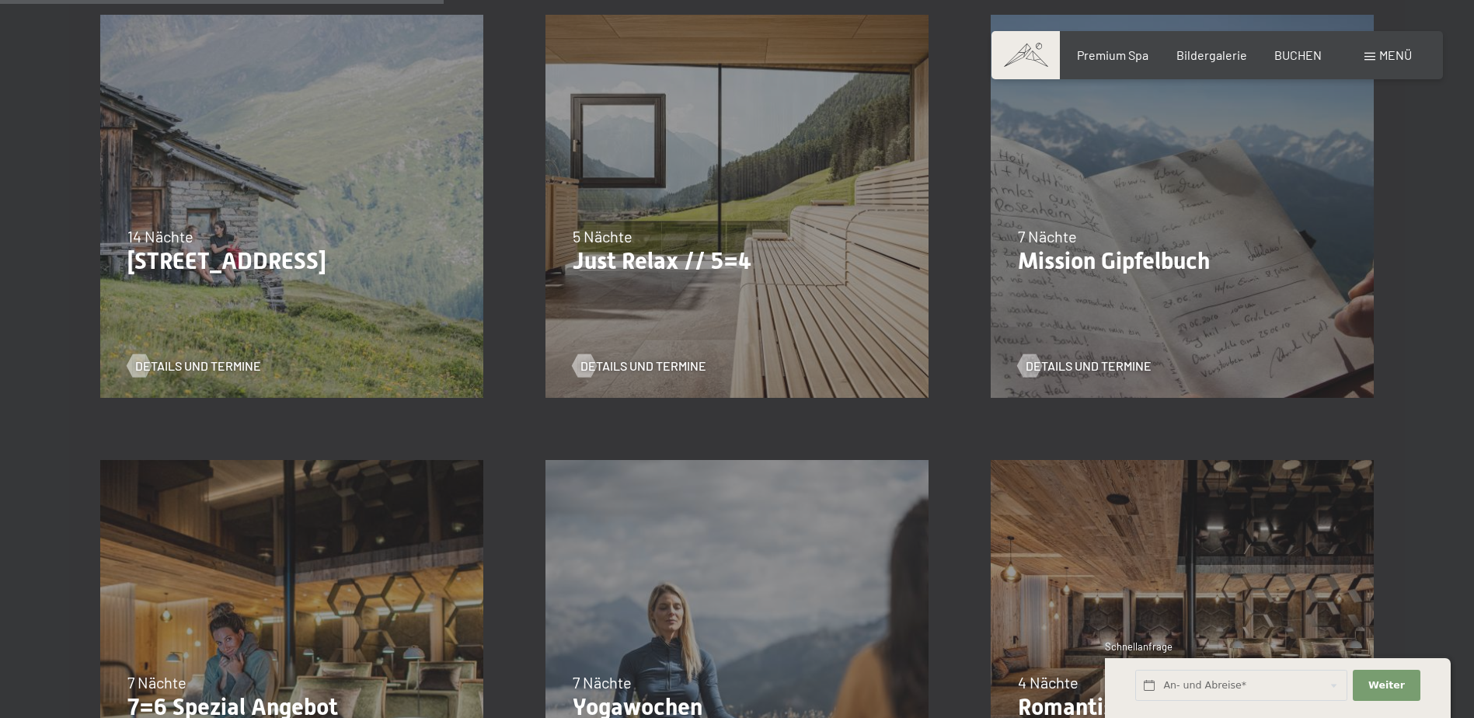
click at [1385, 55] on span "Menü" at bounding box center [1395, 54] width 33 height 15
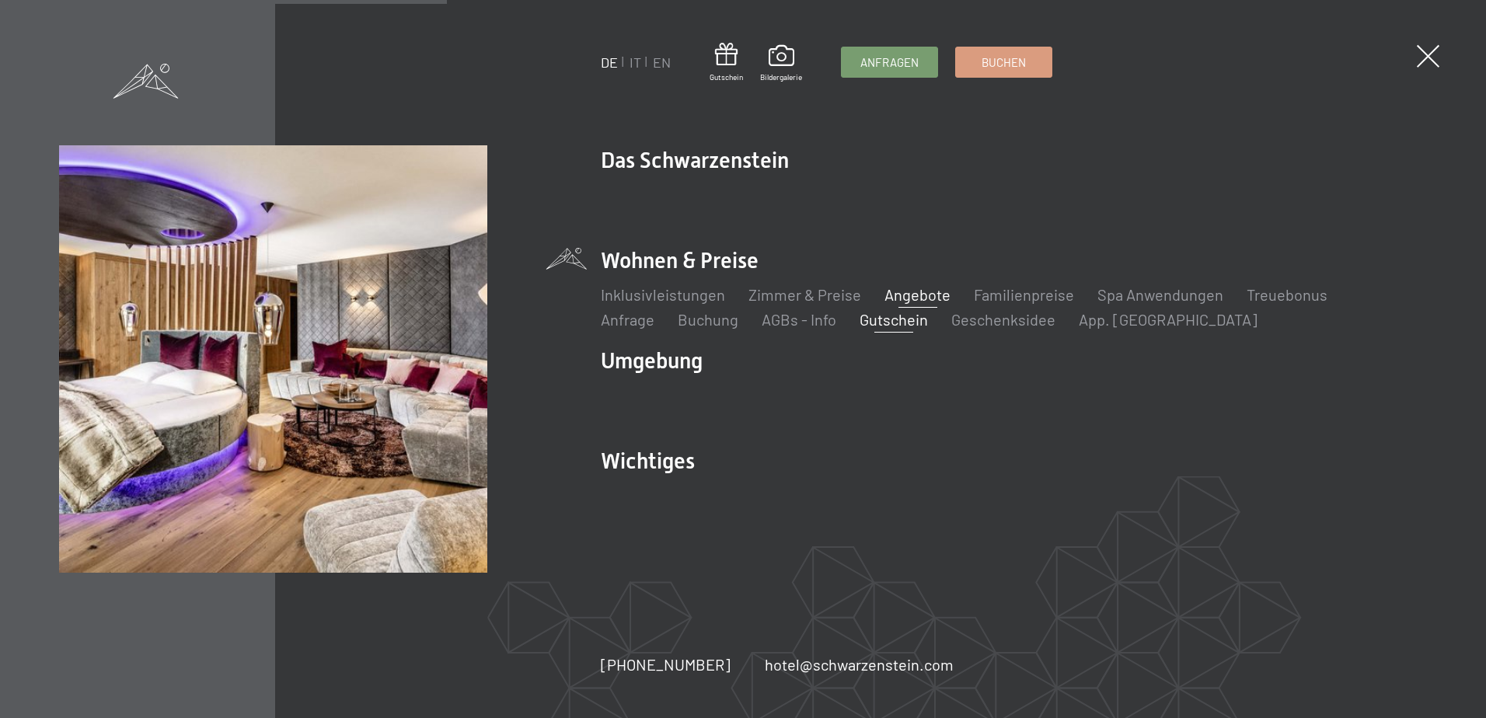
click at [859, 322] on link "Gutschein" at bounding box center [893, 319] width 68 height 19
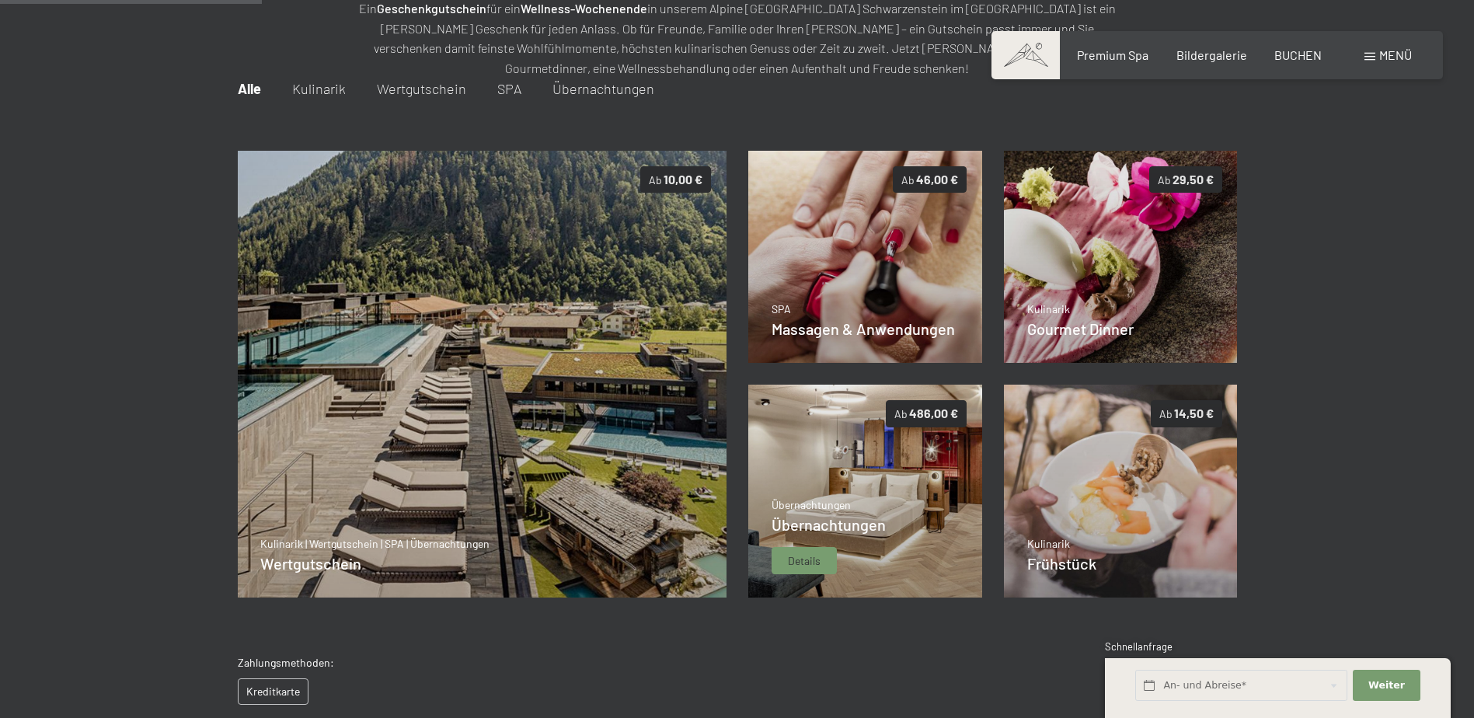
click at [873, 484] on img at bounding box center [865, 491] width 234 height 213
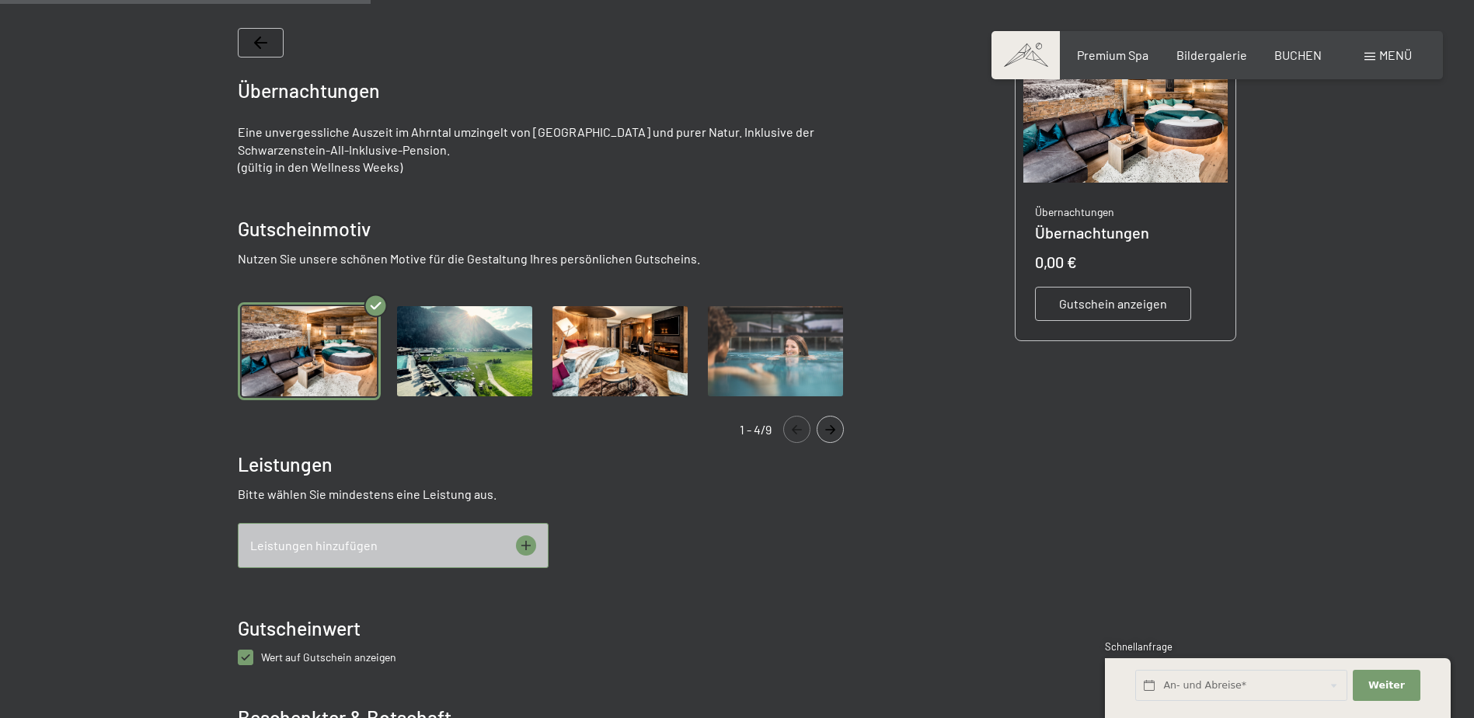
scroll to position [458, 0]
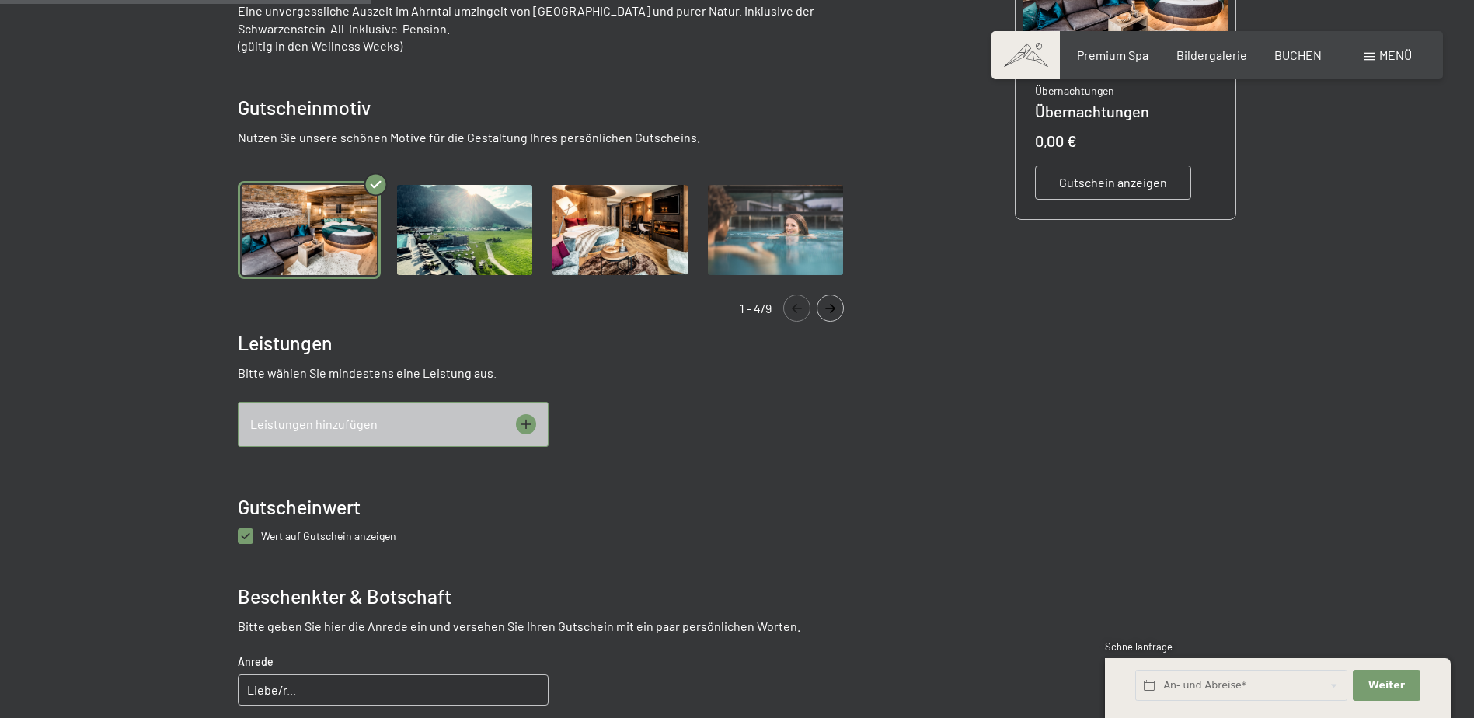
click at [524, 419] on icon at bounding box center [526, 424] width 20 height 20
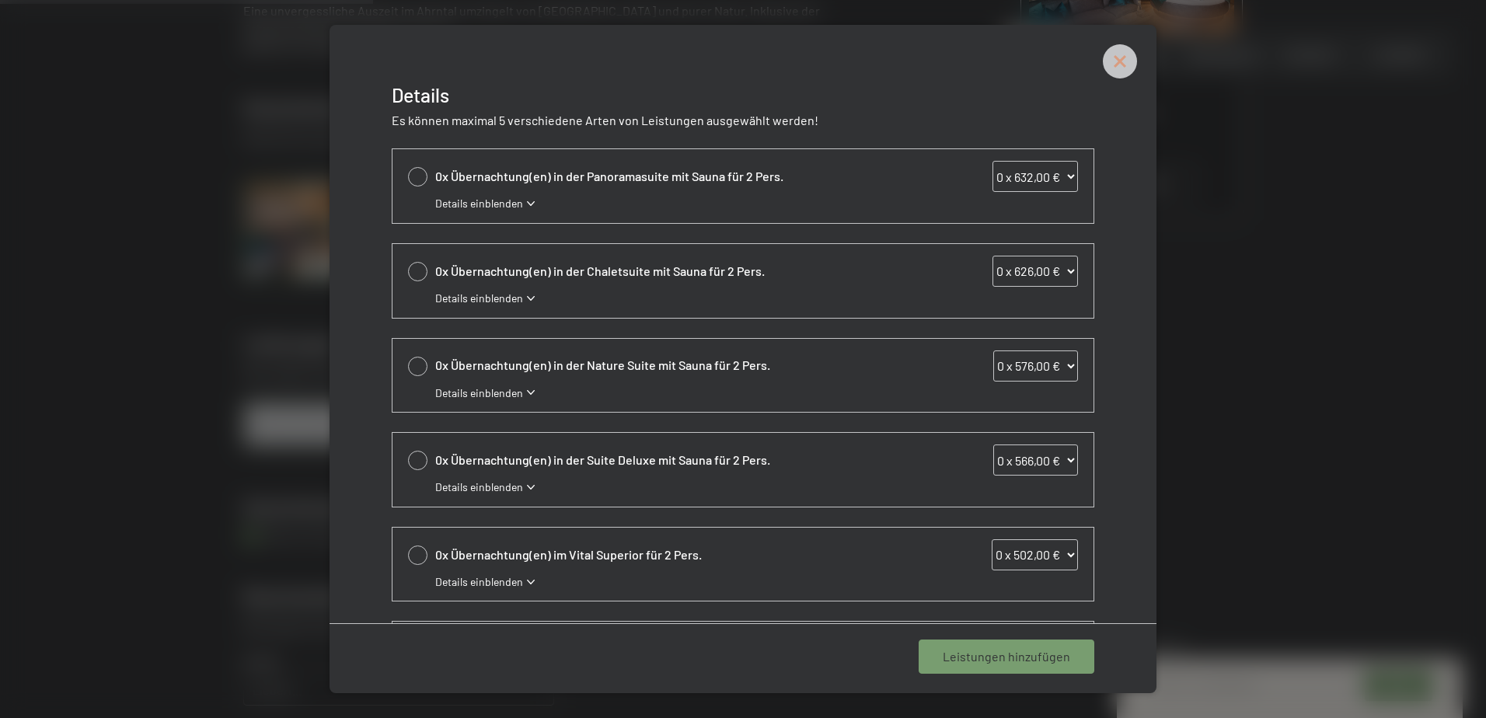
click at [1107, 47] on div at bounding box center [1120, 61] width 34 height 34
click at [1117, 64] on icon at bounding box center [1120, 62] width 16 height 16
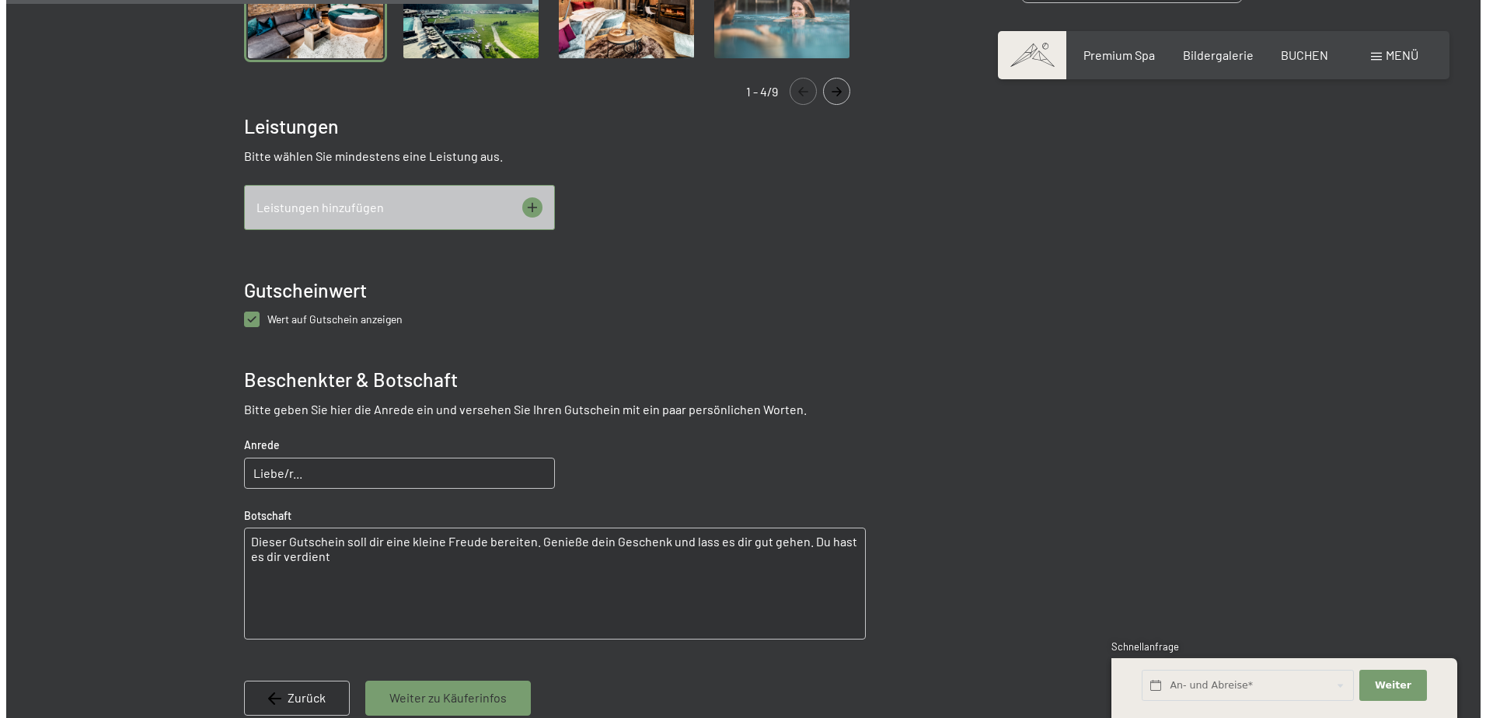
scroll to position [692, 0]
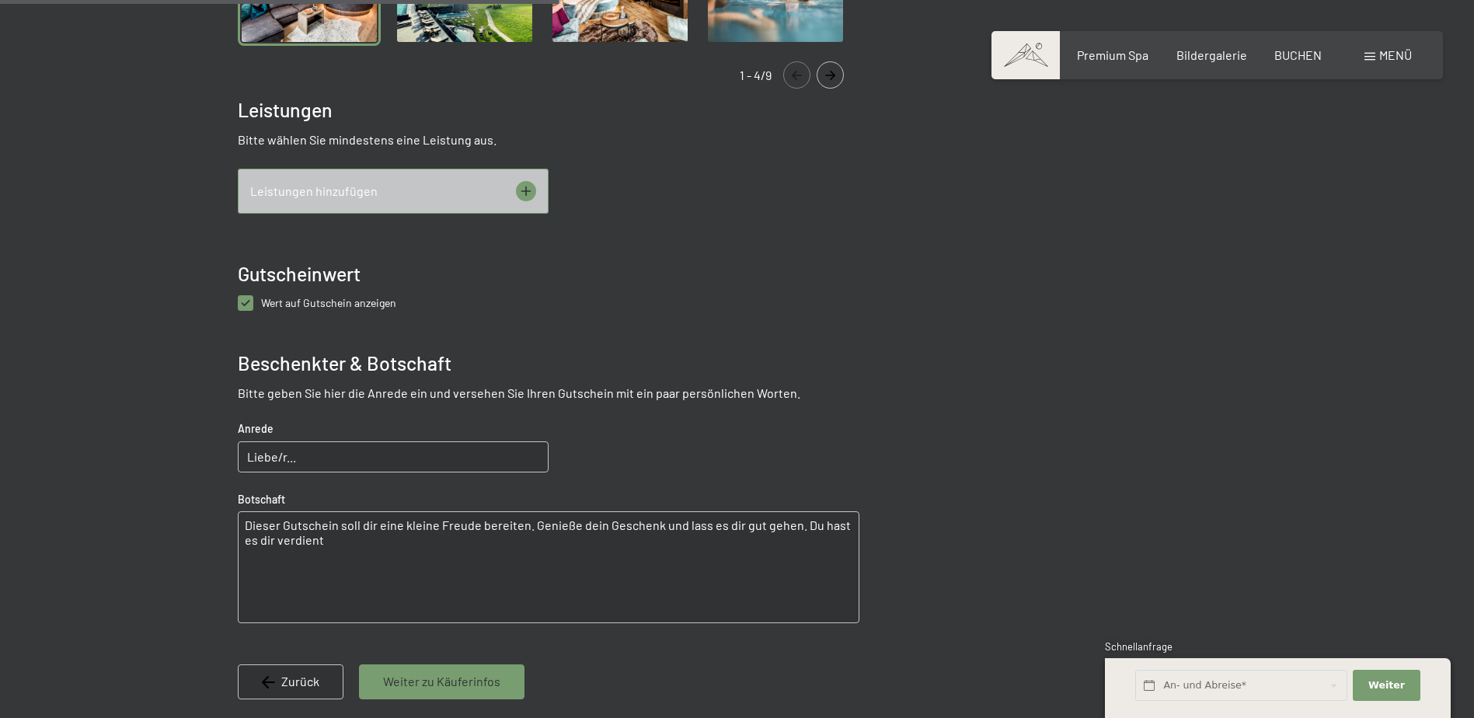
click at [519, 196] on icon at bounding box center [526, 191] width 20 height 20
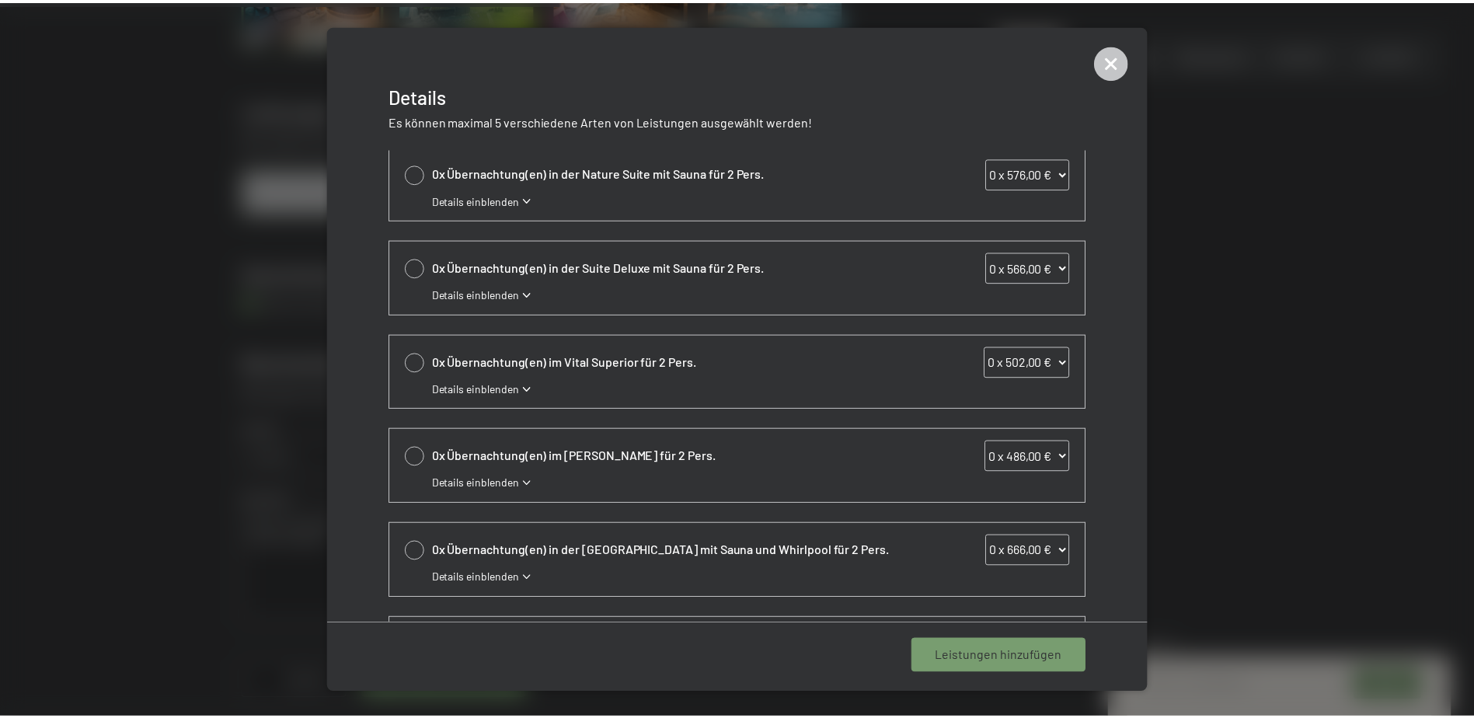
scroll to position [281, 0]
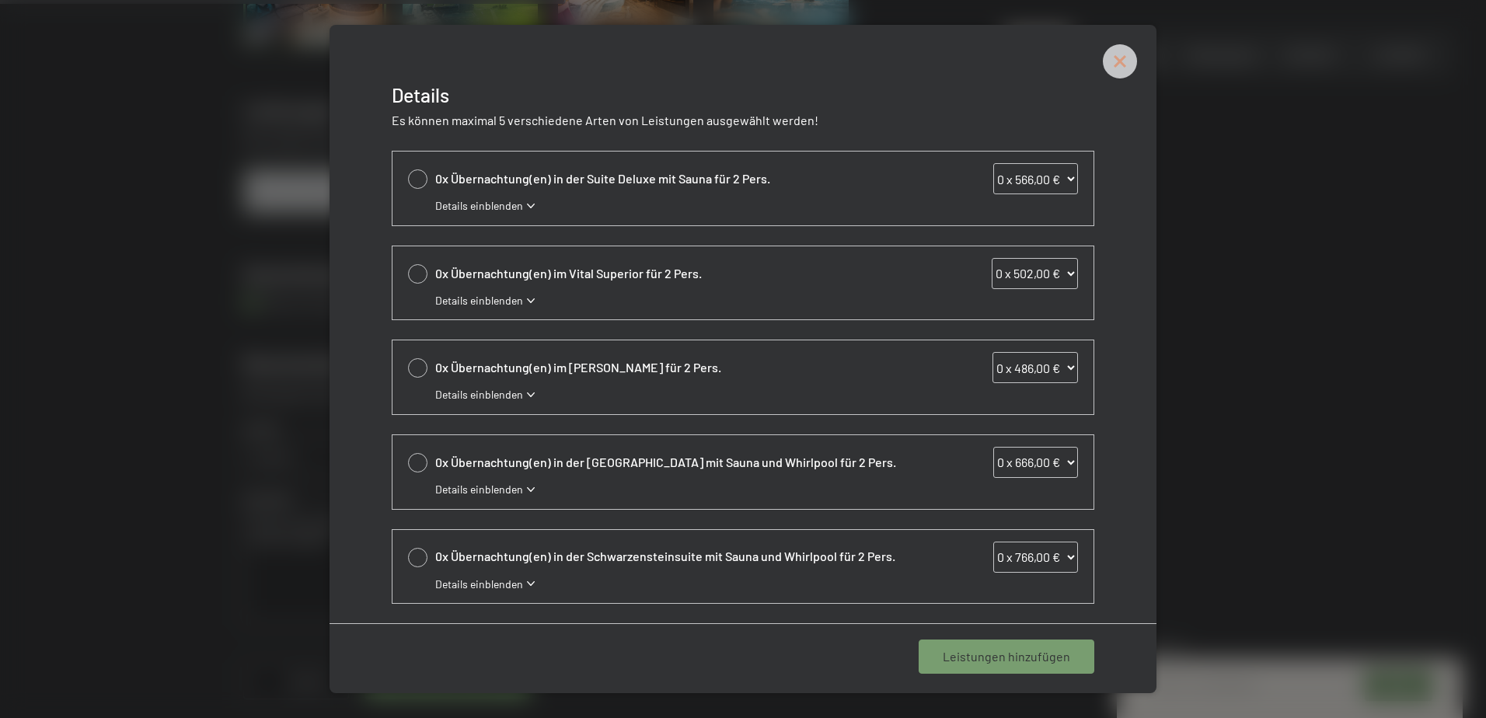
click at [1118, 59] on icon at bounding box center [1120, 62] width 16 height 16
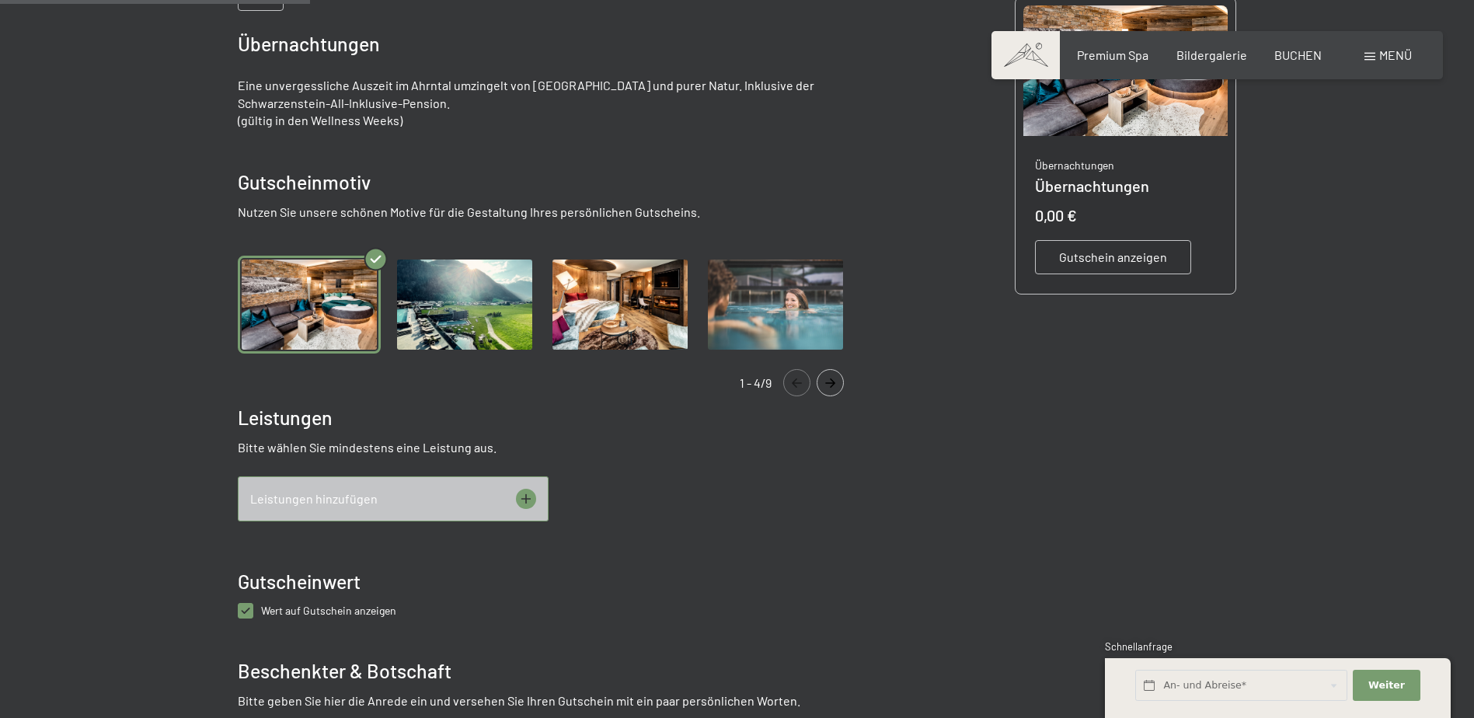
scroll to position [389, 0]
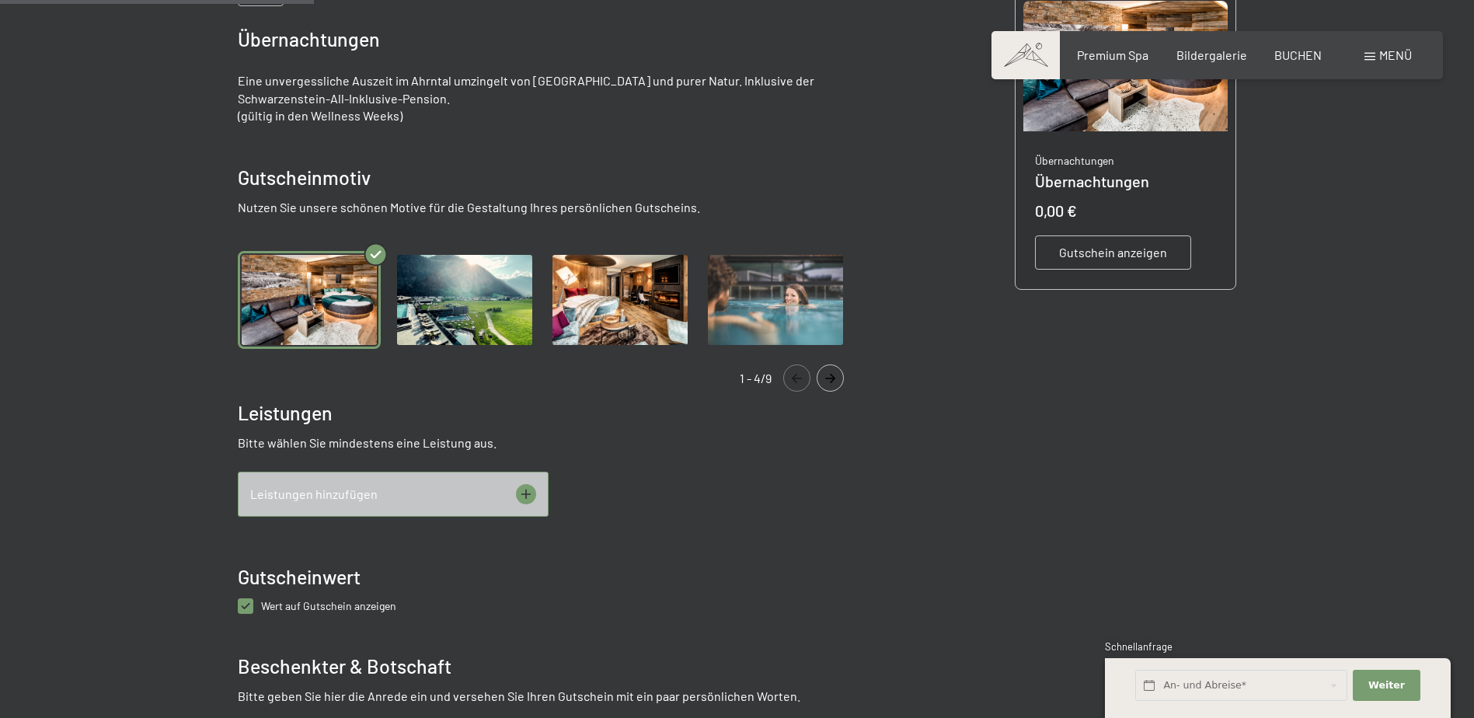
click at [528, 495] on icon at bounding box center [526, 494] width 20 height 20
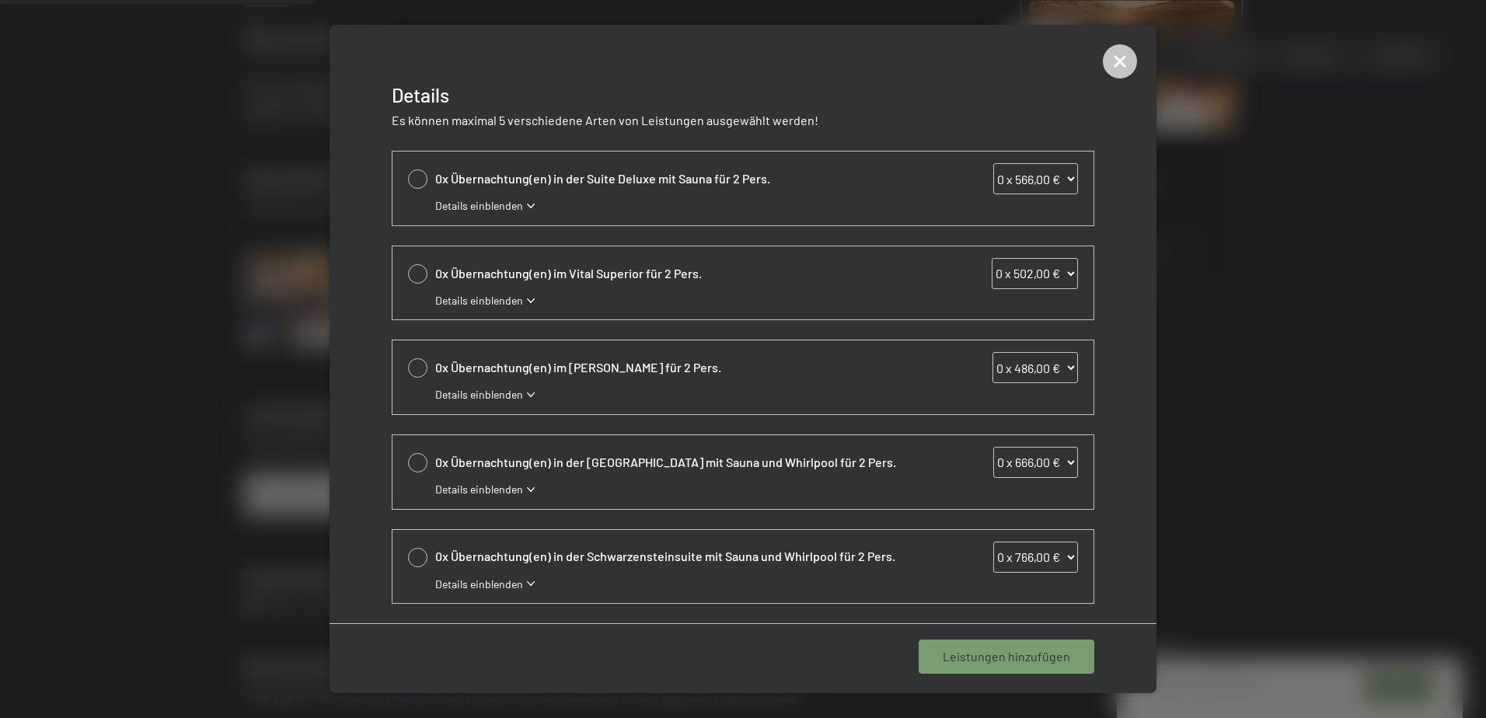
click at [1044, 365] on select "0 x 486,00 € 1 x 486,00 € 2 x 486,00 € 3 x 486,00 € 4 x 486,00 € 5 x 486,00 € 6…" at bounding box center [1034, 367] width 85 height 31
click at [1057, 368] on select "0 x 486,00 € 1 x 486,00 € 2 x 486,00 € 3 x 486,00 € 4 x 486,00 € 5 x 486,00 € 6…" at bounding box center [1034, 367] width 85 height 31
select select "2"
click at [992, 352] on select "0 x 486,00 € 1 x 486,00 € 2 x 486,00 € 3 x 486,00 € 4 x 486,00 € 5 x 486,00 € 6…" at bounding box center [1034, 367] width 85 height 31
select select "2"
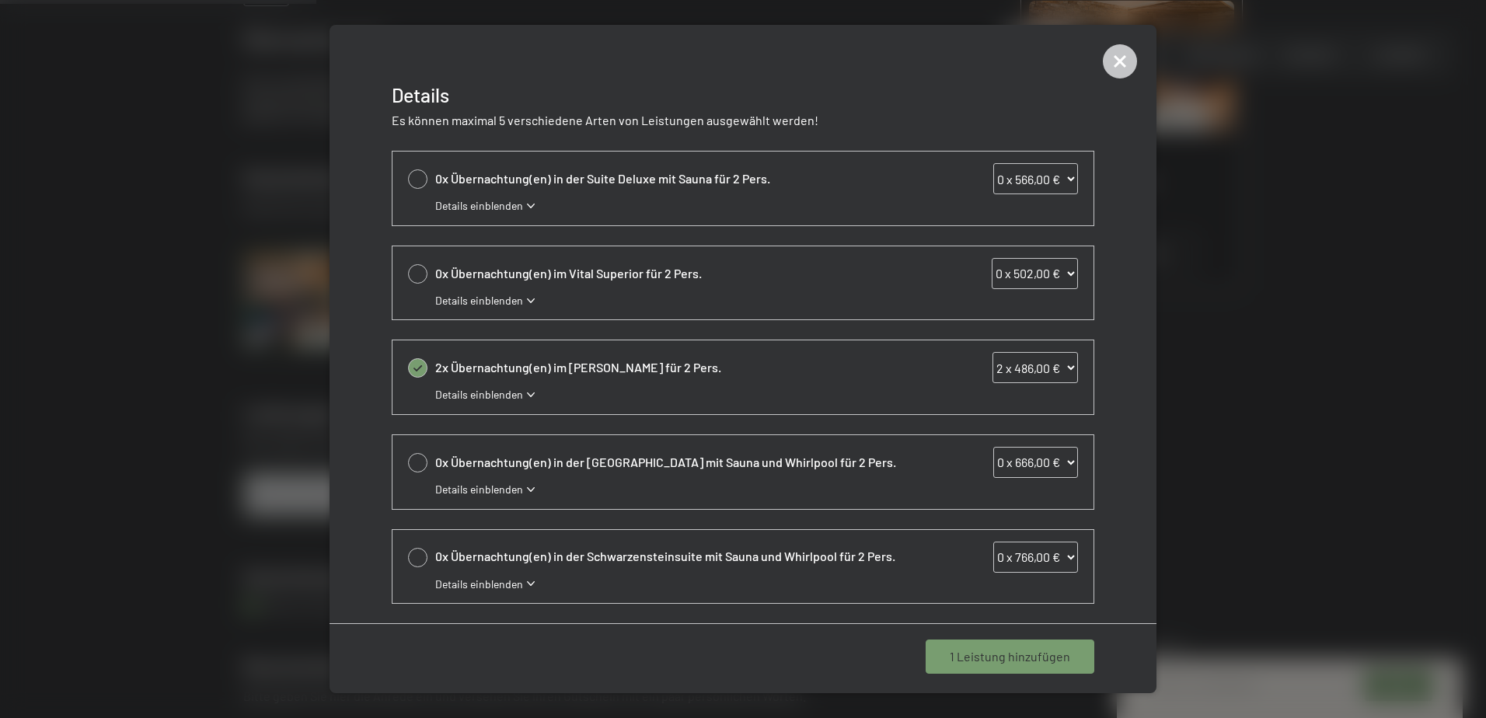
click at [1021, 655] on span "1 Leistung hinzufügen" at bounding box center [1010, 656] width 120 height 17
